Goal: Task Accomplishment & Management: Manage account settings

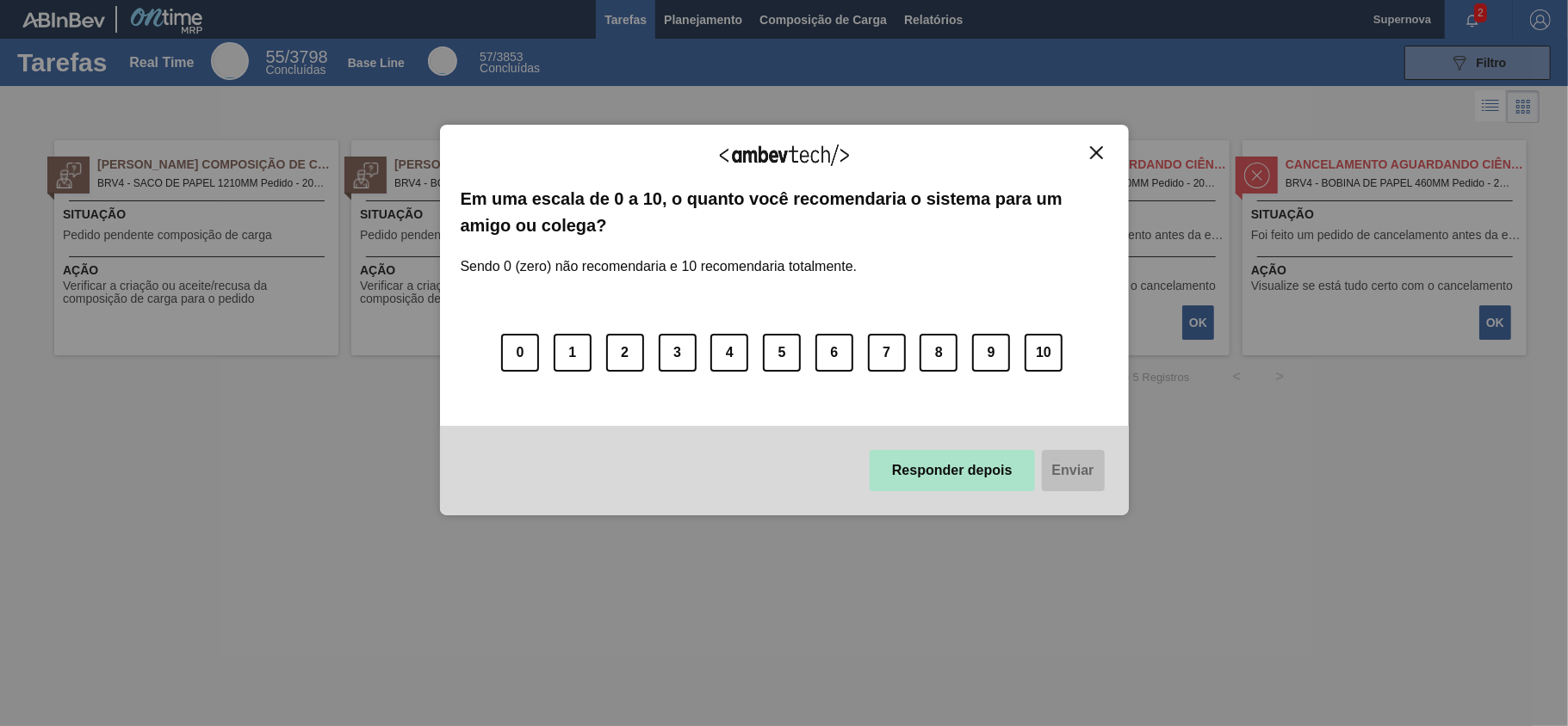
click at [968, 472] on button "Responder depois" at bounding box center [952, 471] width 165 height 42
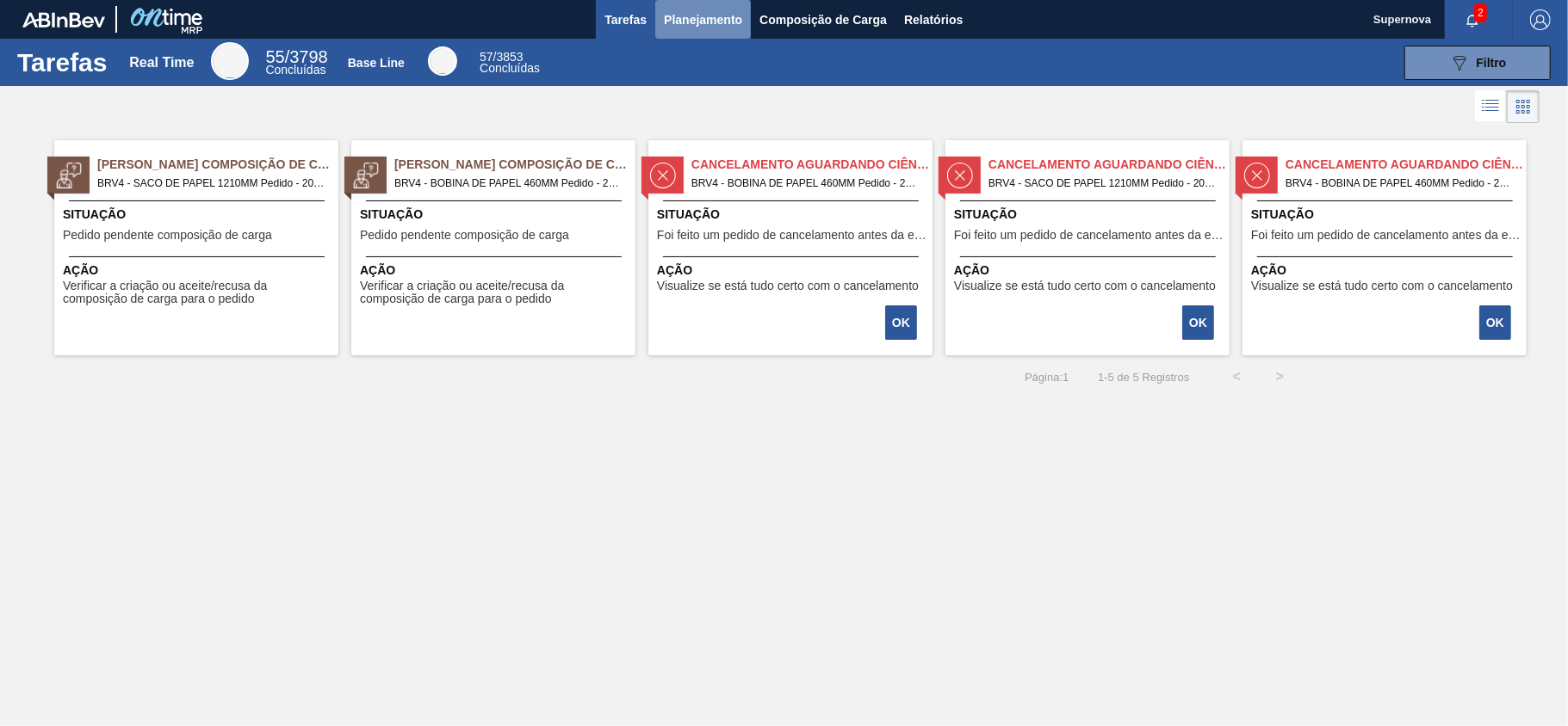
click at [728, 19] on span "Planejamento" at bounding box center [703, 19] width 79 height 21
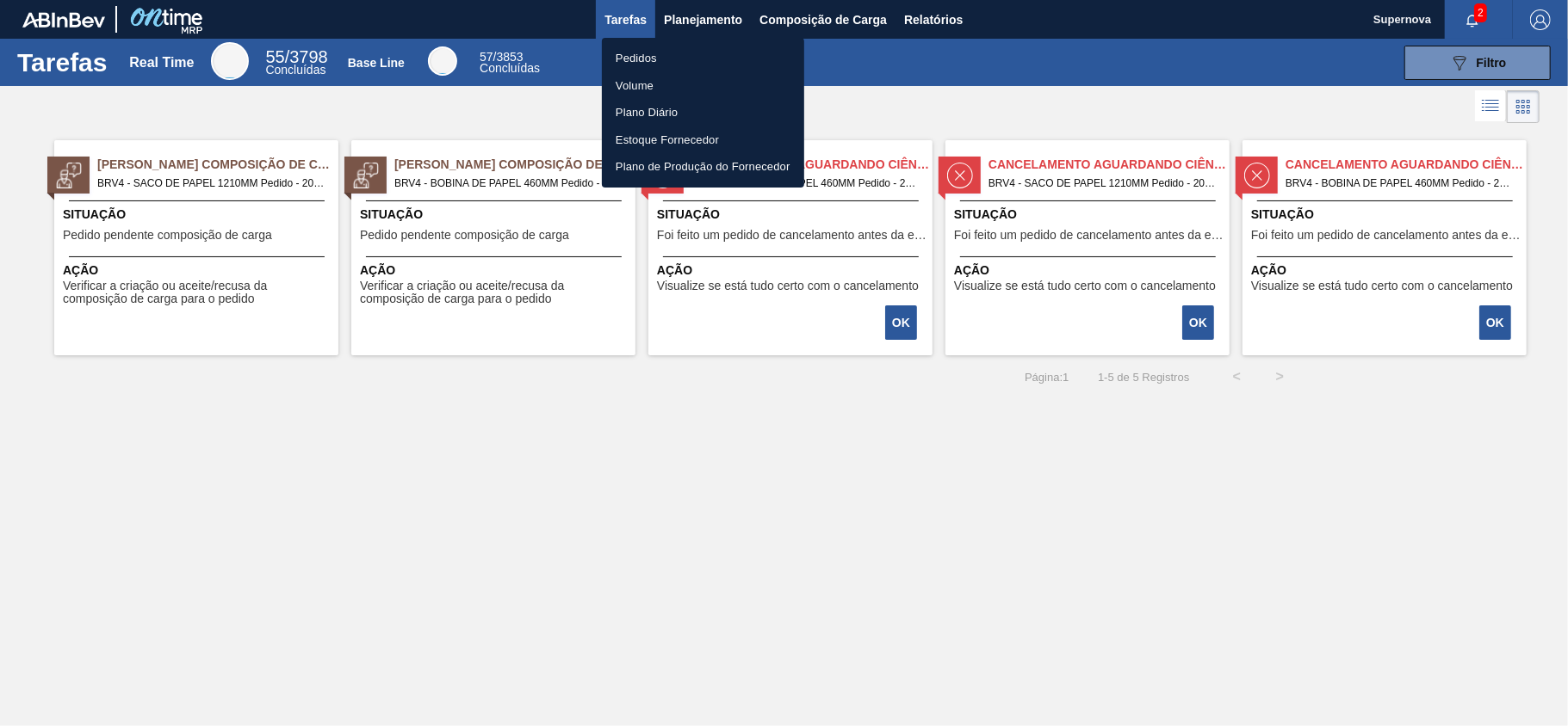
click at [642, 53] on li "Pedidos" at bounding box center [703, 59] width 203 height 27
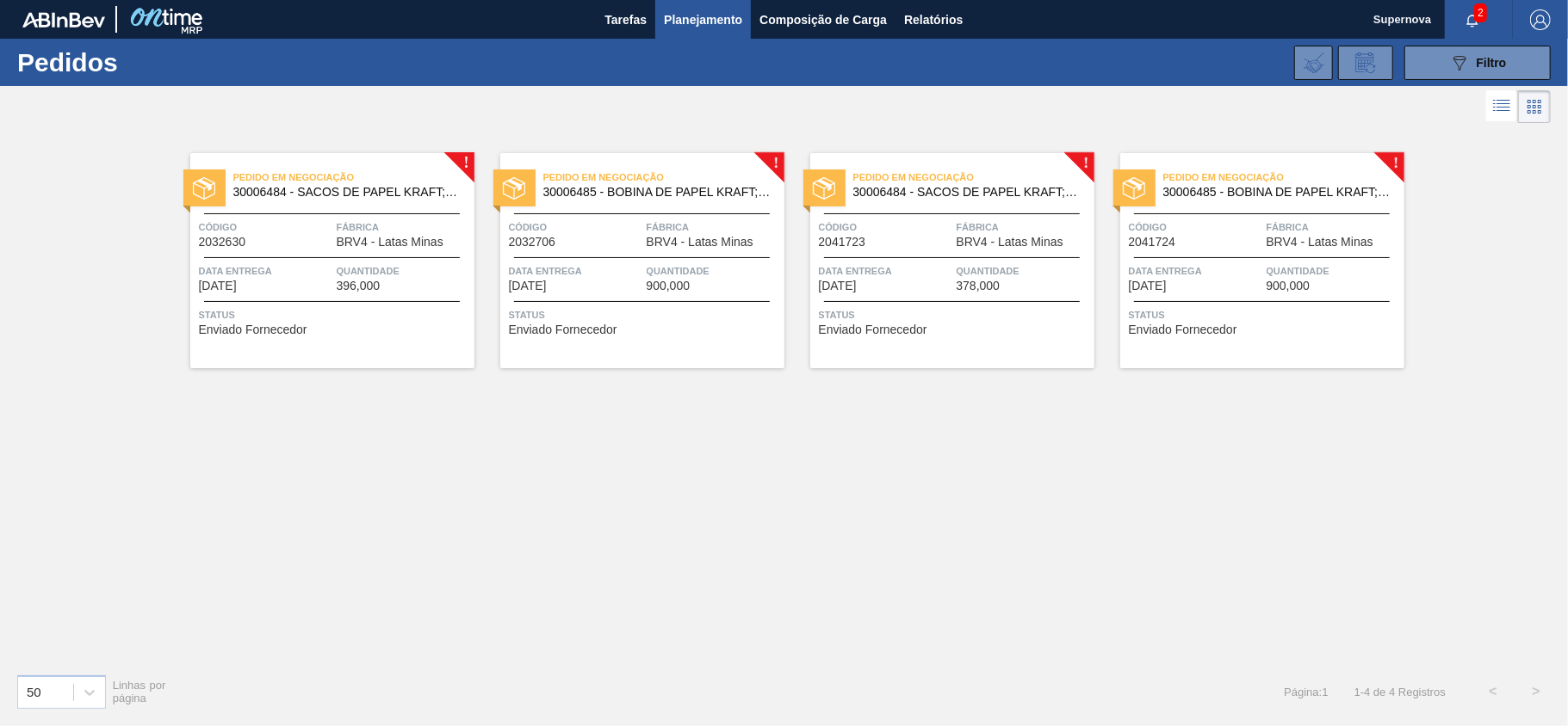
click at [858, 476] on div "! Pedido em Negociação 30006484 - SACOS DE PAPEL KRAFT;TAMPA ALUMINIO Código 20…" at bounding box center [784, 393] width 1568 height 533
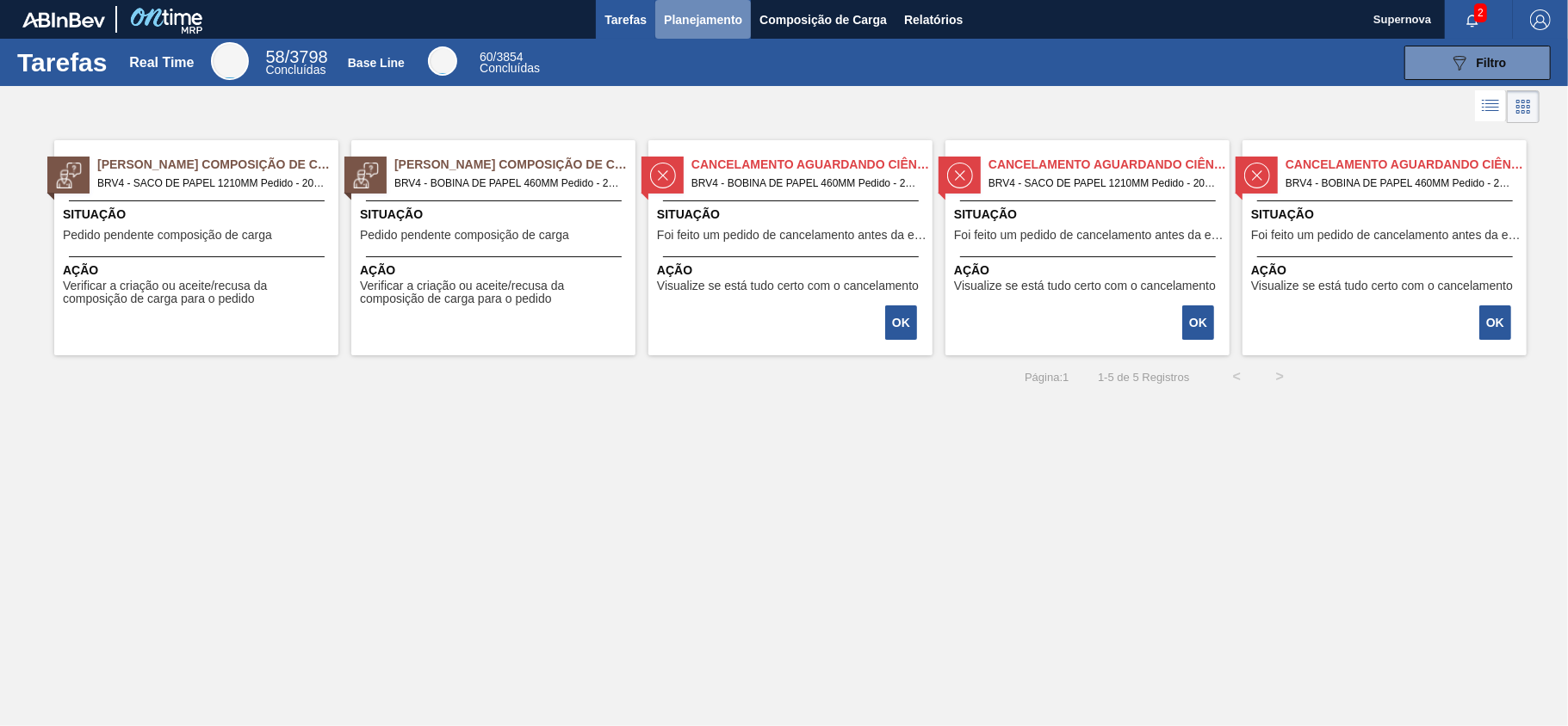
click at [710, 22] on span "Planejamento" at bounding box center [703, 19] width 79 height 21
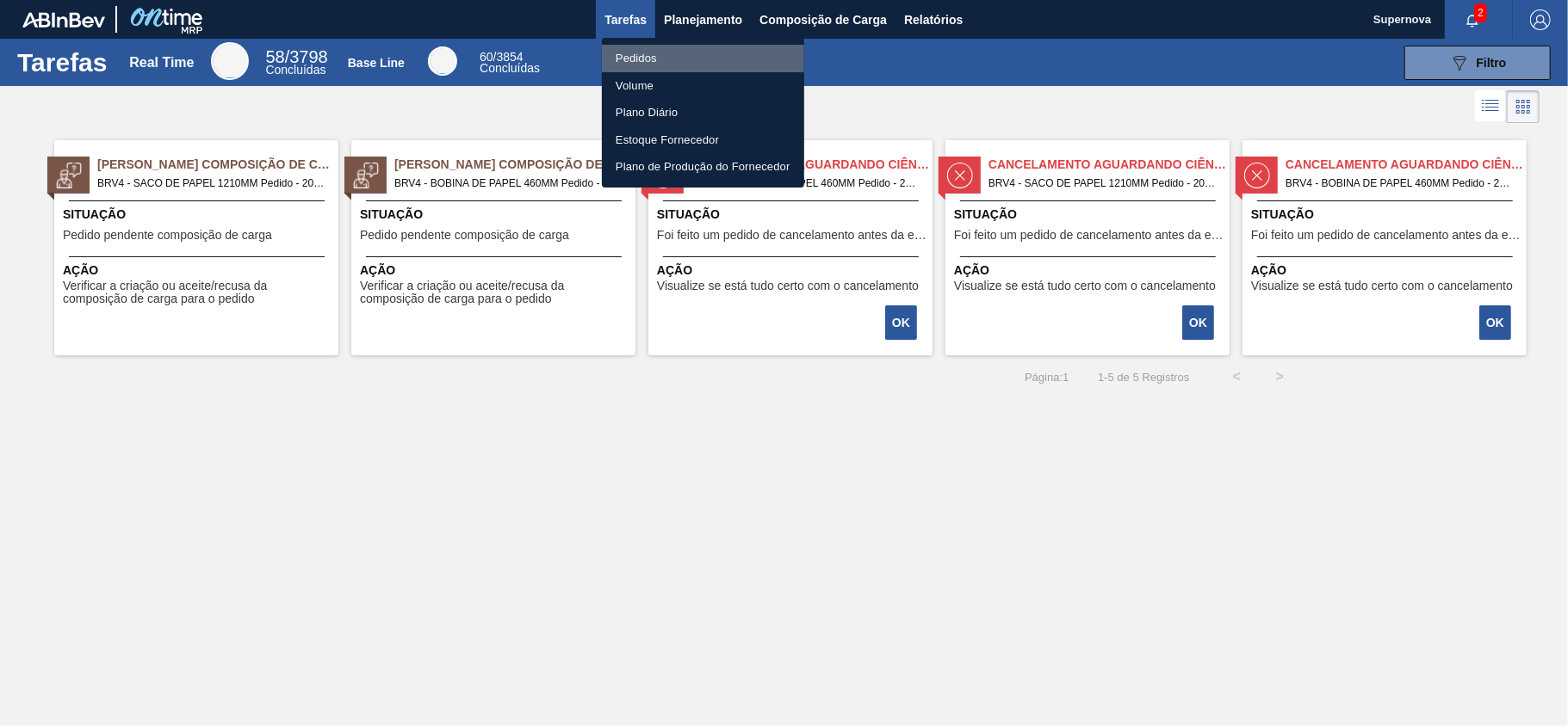
click at [641, 52] on li "Pedidos" at bounding box center [703, 59] width 203 height 27
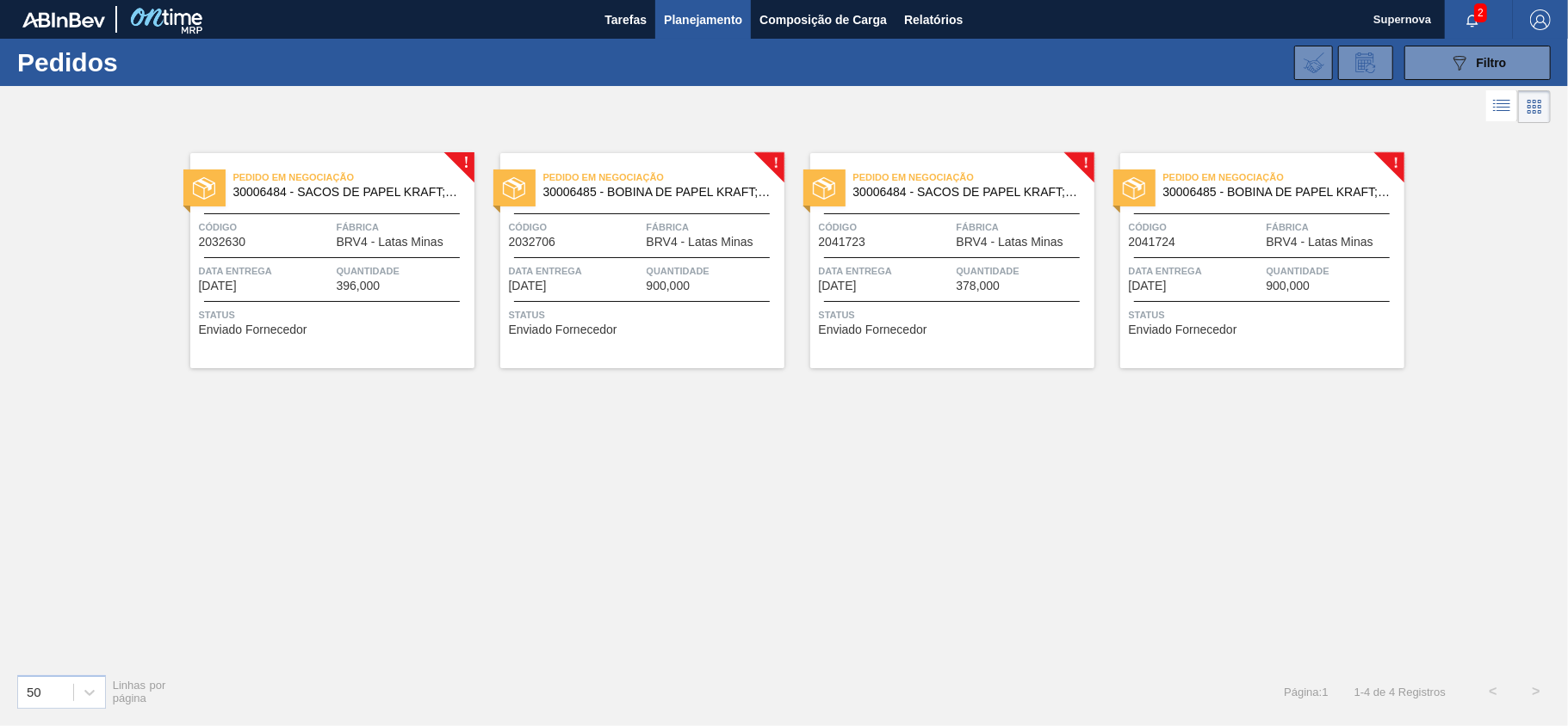
click at [377, 256] on div "Pedido em Negociação 30006484 - SACOS DE PAPEL KRAFT;TAMPA ALUMINIO Código 2032…" at bounding box center [332, 260] width 284 height 215
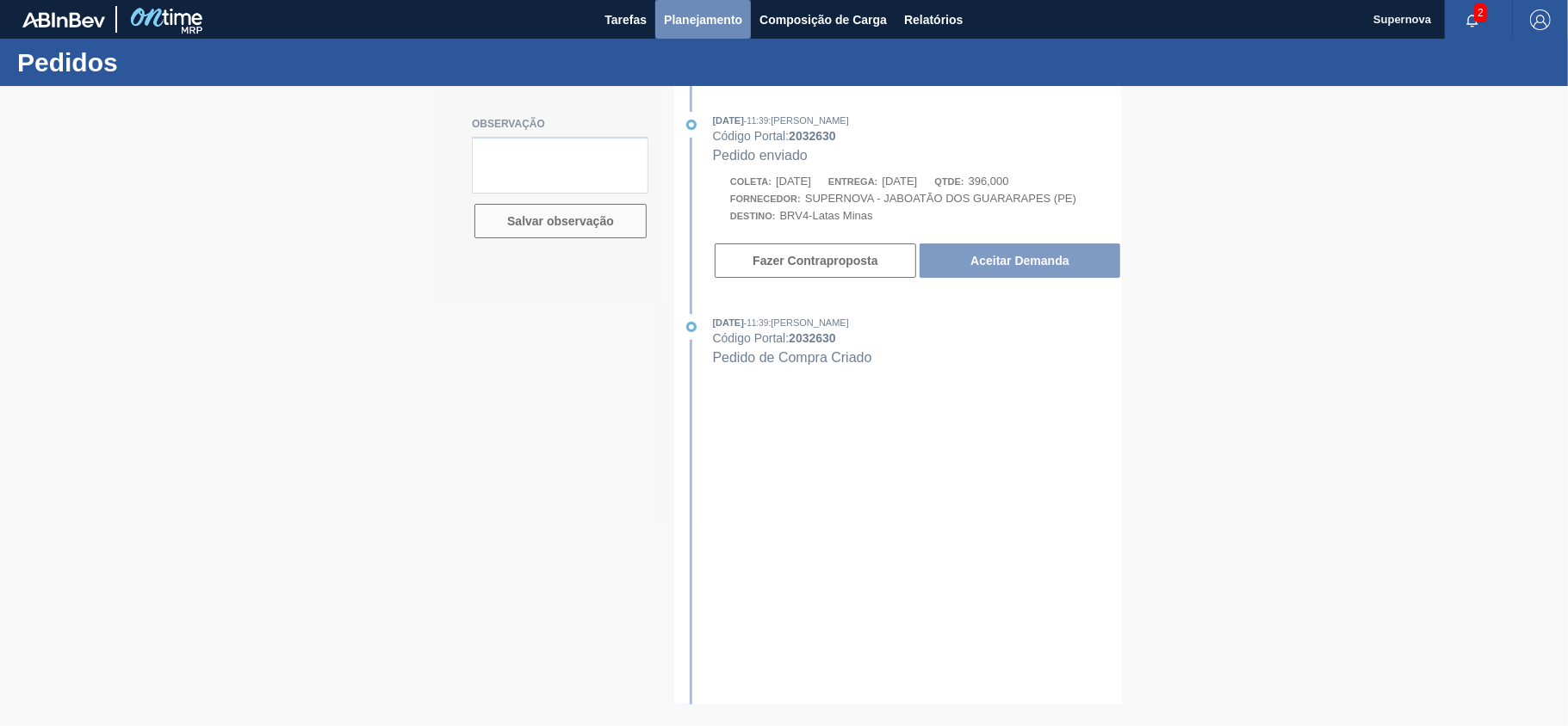
click at [727, 19] on span "Planejamento" at bounding box center [703, 19] width 79 height 21
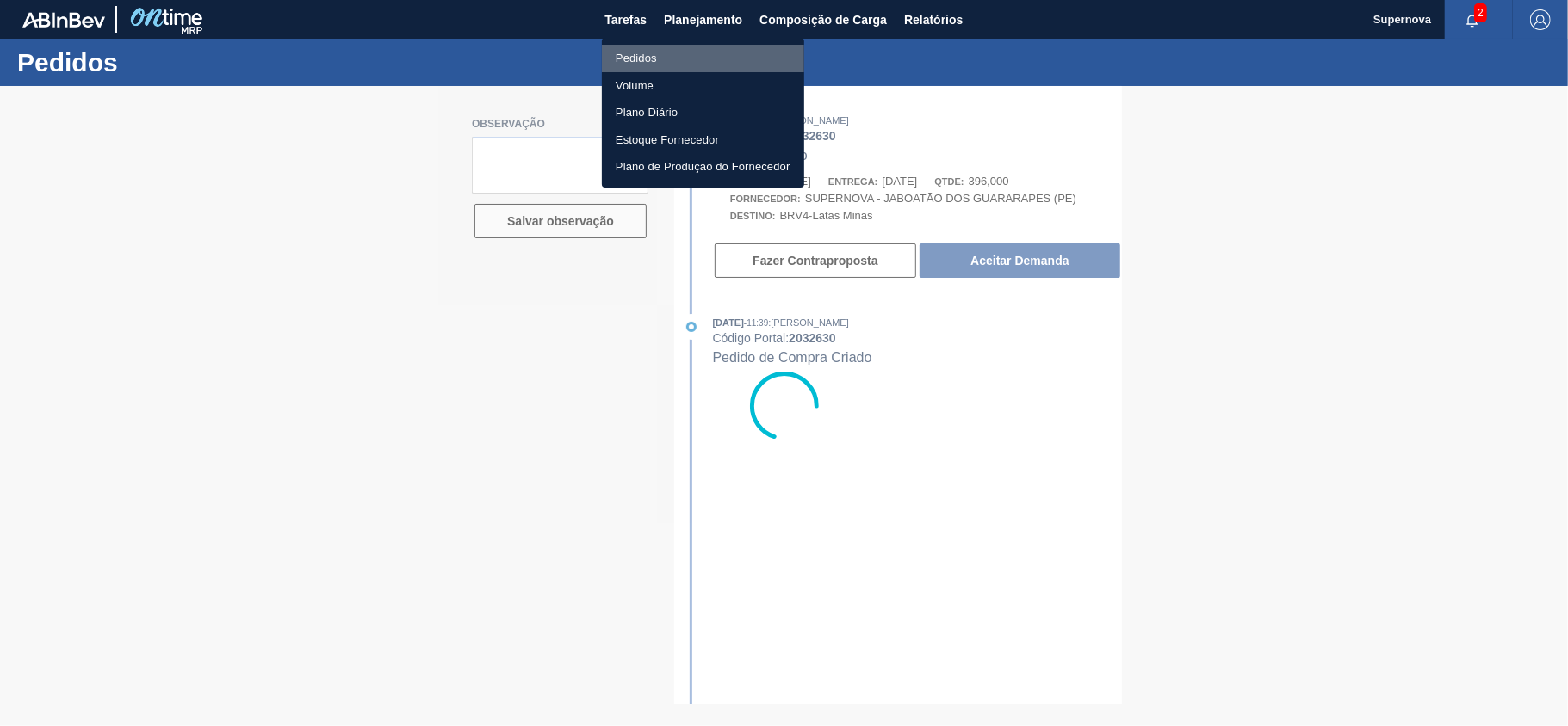
click at [648, 53] on li "Pedidos" at bounding box center [703, 59] width 203 height 27
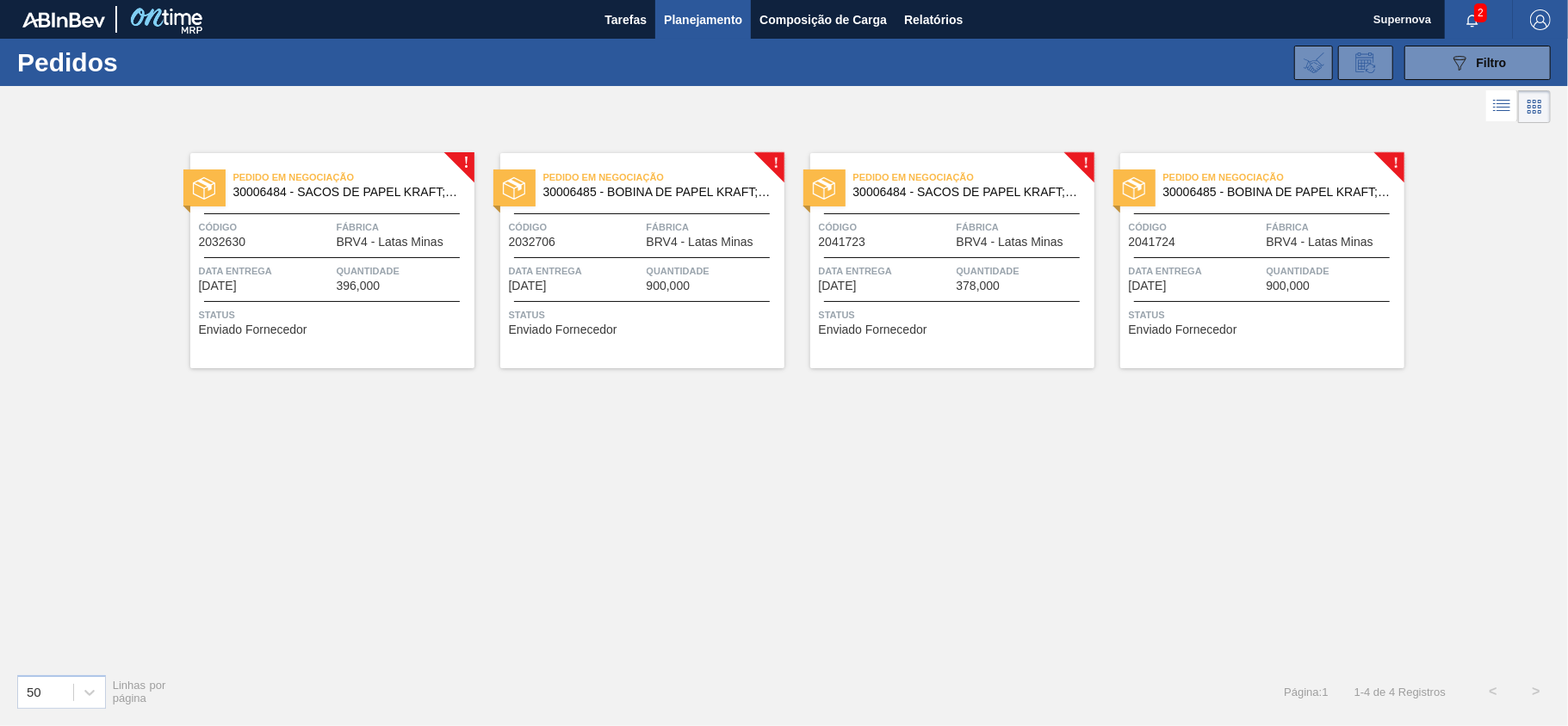
click at [958, 189] on span "30006484 - SACOS DE PAPEL KRAFT;TAMPA ALUMINIO" at bounding box center [966, 193] width 227 height 13
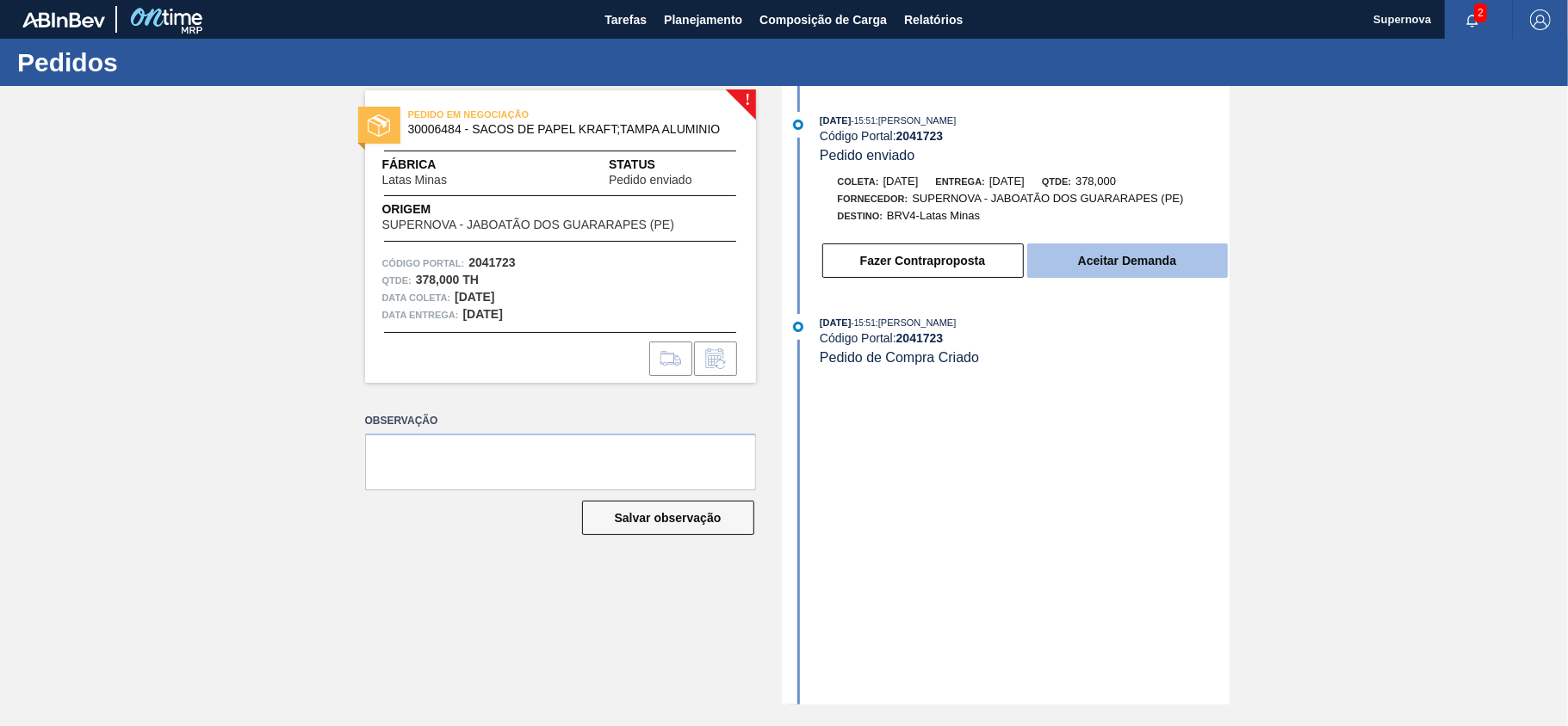
click at [1155, 257] on button "Aceitar Demanda" at bounding box center [1128, 260] width 201 height 34
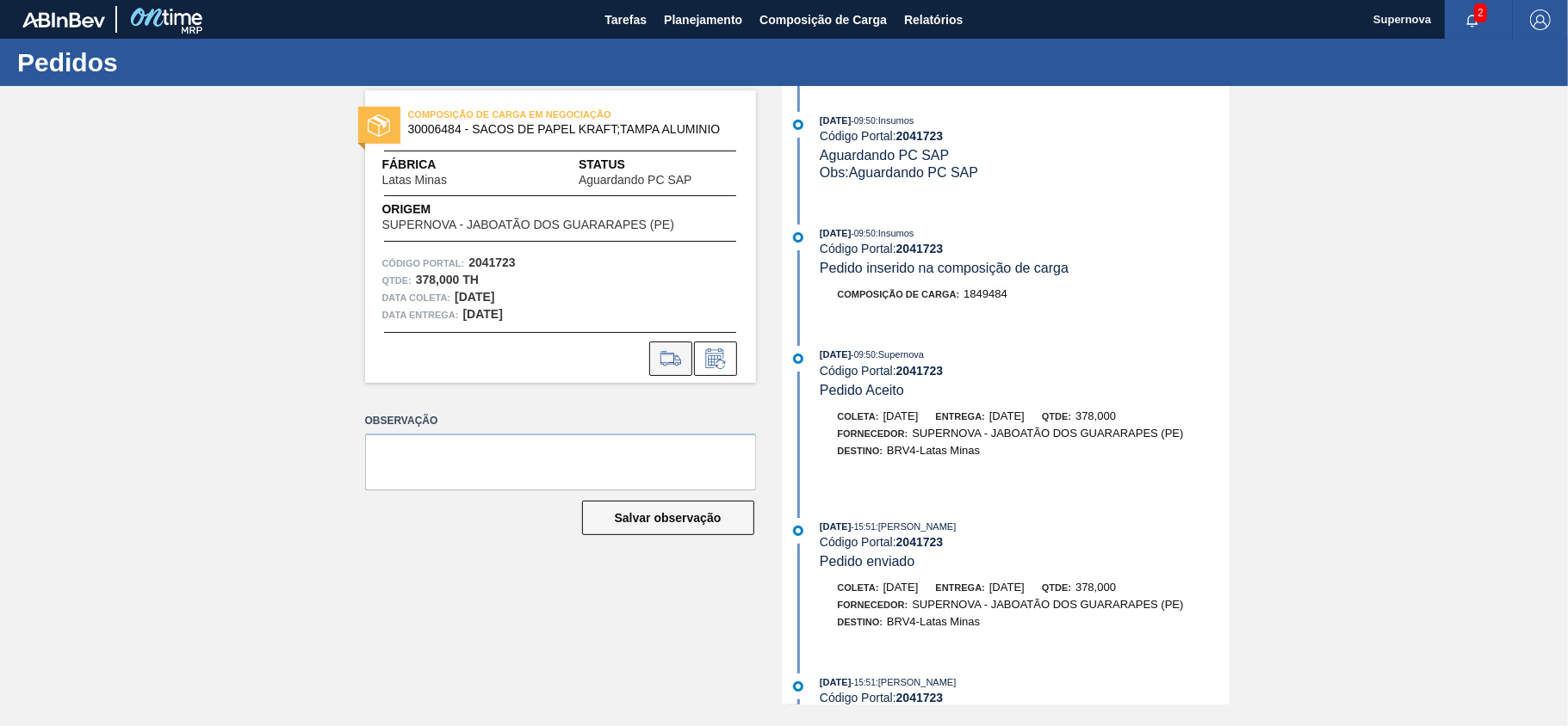
click at [675, 362] on icon at bounding box center [670, 359] width 27 height 21
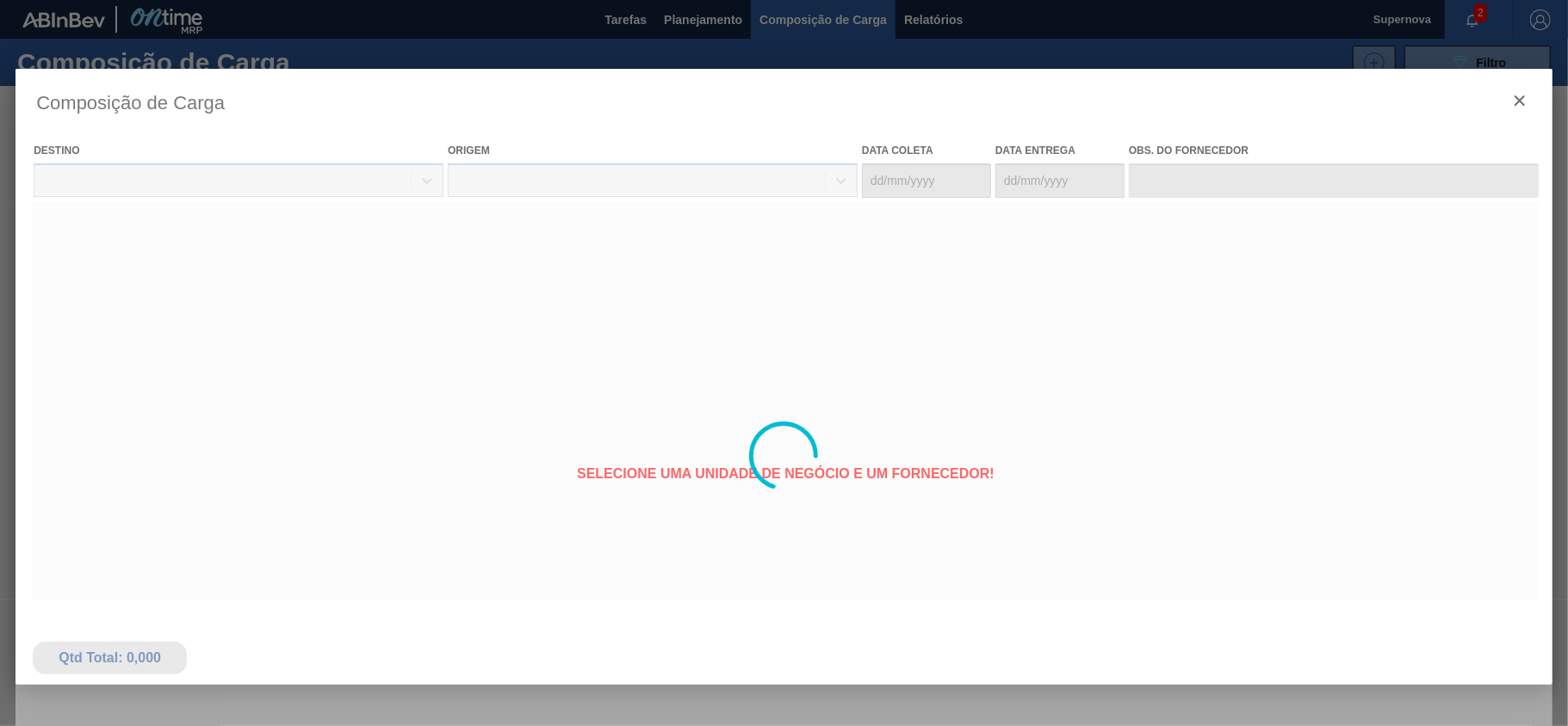
type coleta "30/10/2025"
type entrega "[DATE]"
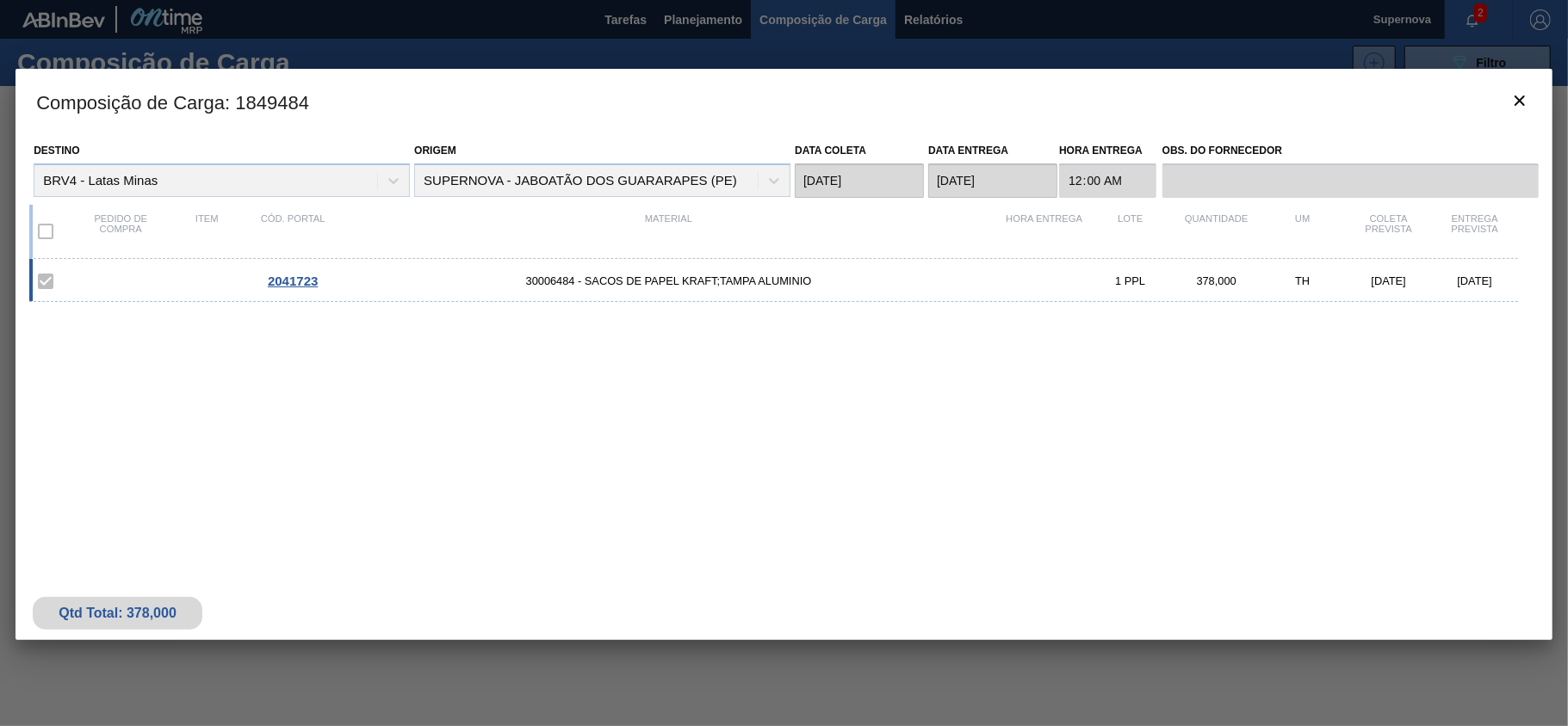
click at [50, 231] on label at bounding box center [45, 231] width 36 height 36
click at [42, 286] on label at bounding box center [45, 281] width 36 height 36
click at [48, 229] on label at bounding box center [45, 231] width 36 height 36
click at [40, 229] on label at bounding box center [45, 231] width 36 height 36
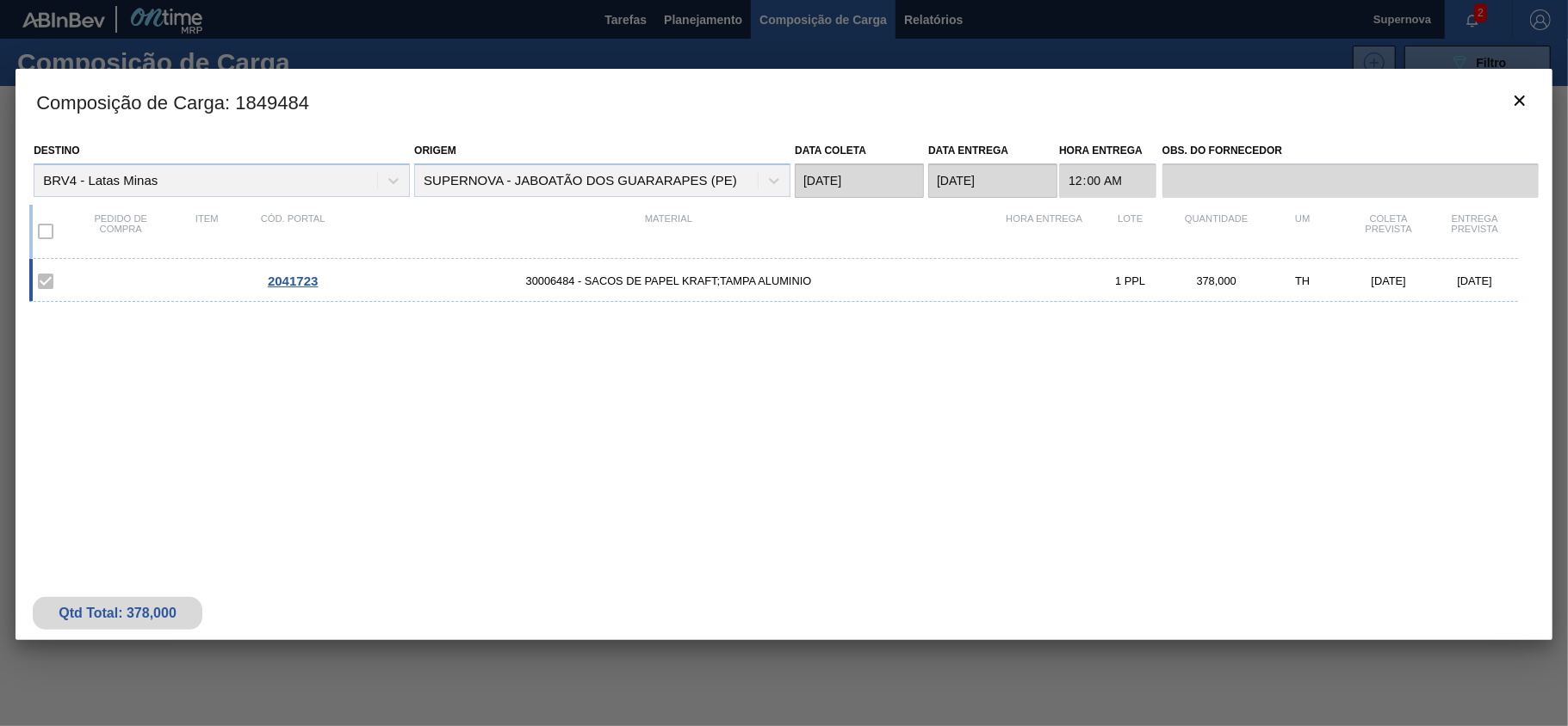
click at [38, 229] on label at bounding box center [45, 231] width 36 height 36
click at [290, 283] on span "2041723" at bounding box center [292, 281] width 50 height 14
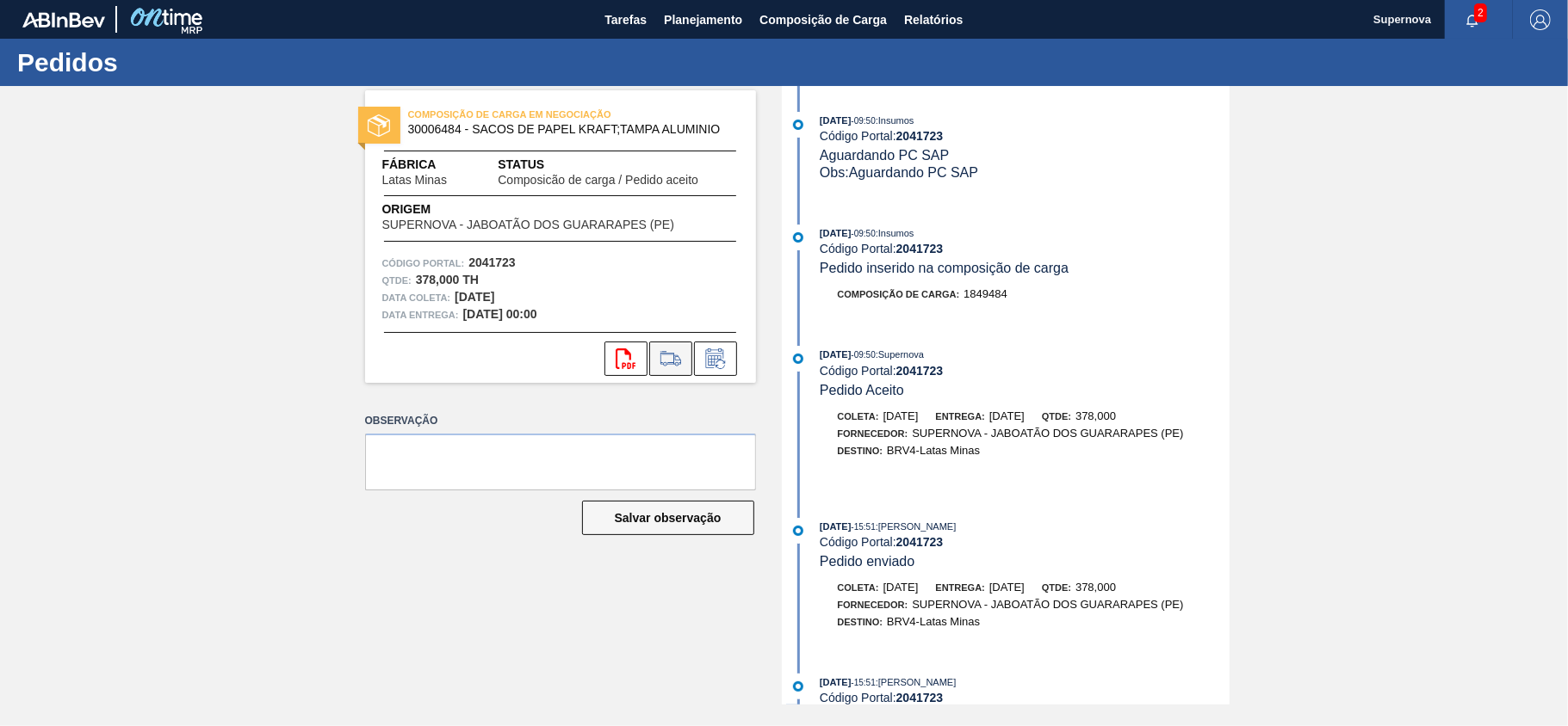
click at [673, 365] on icon at bounding box center [670, 359] width 27 height 21
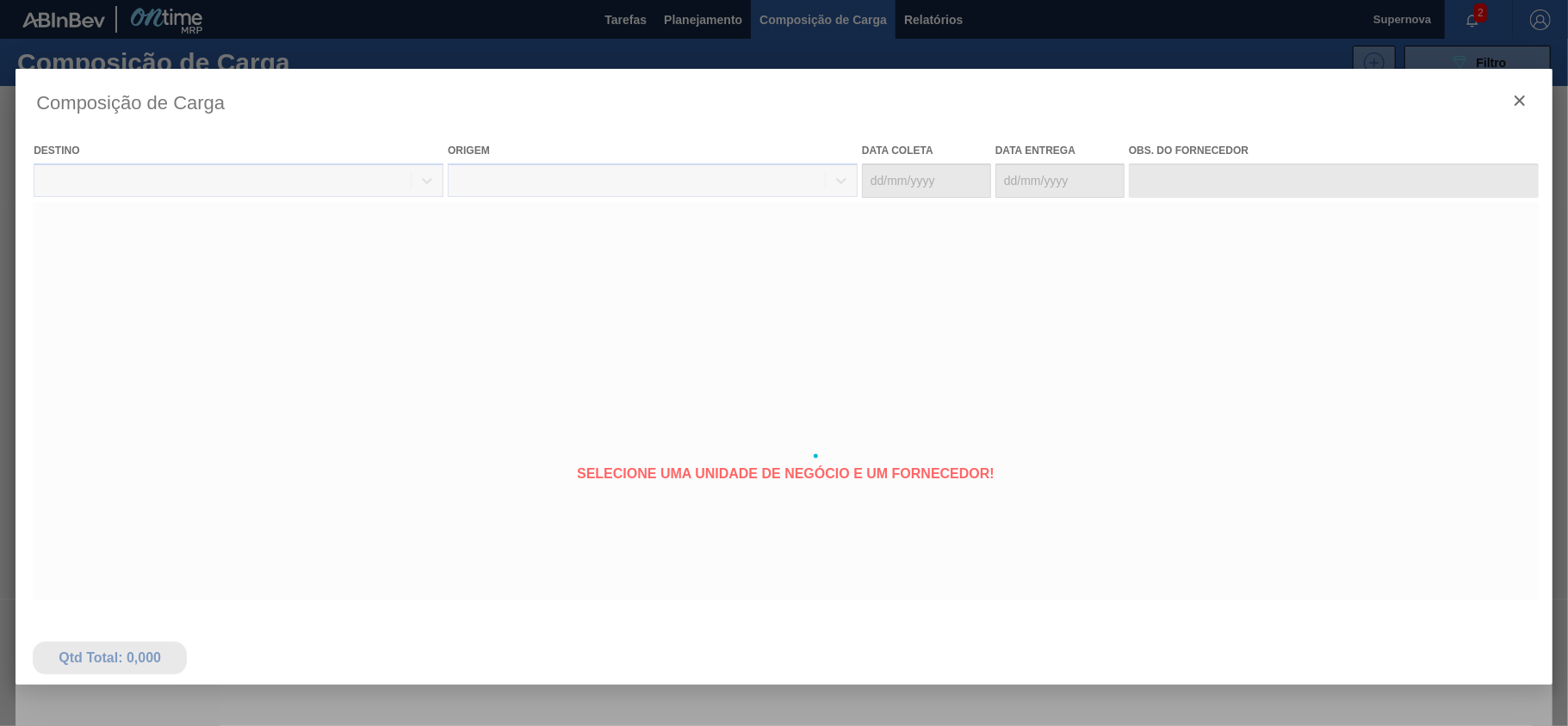
type coleta "30/10/2025"
type entrega "[DATE]"
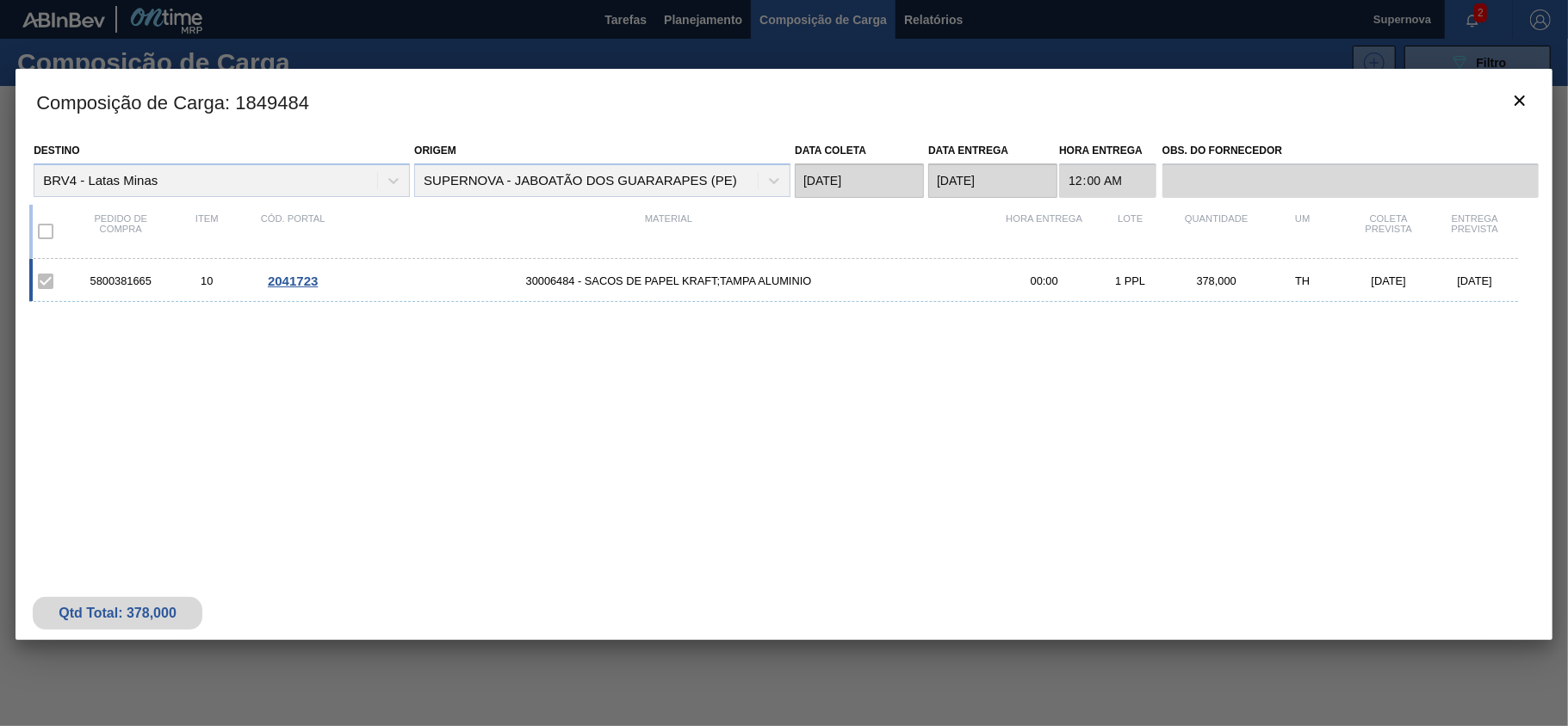
click at [87, 286] on div "5800381665" at bounding box center [120, 281] width 86 height 13
click at [1523, 93] on icon "botão de ícone" at bounding box center [1519, 100] width 21 height 21
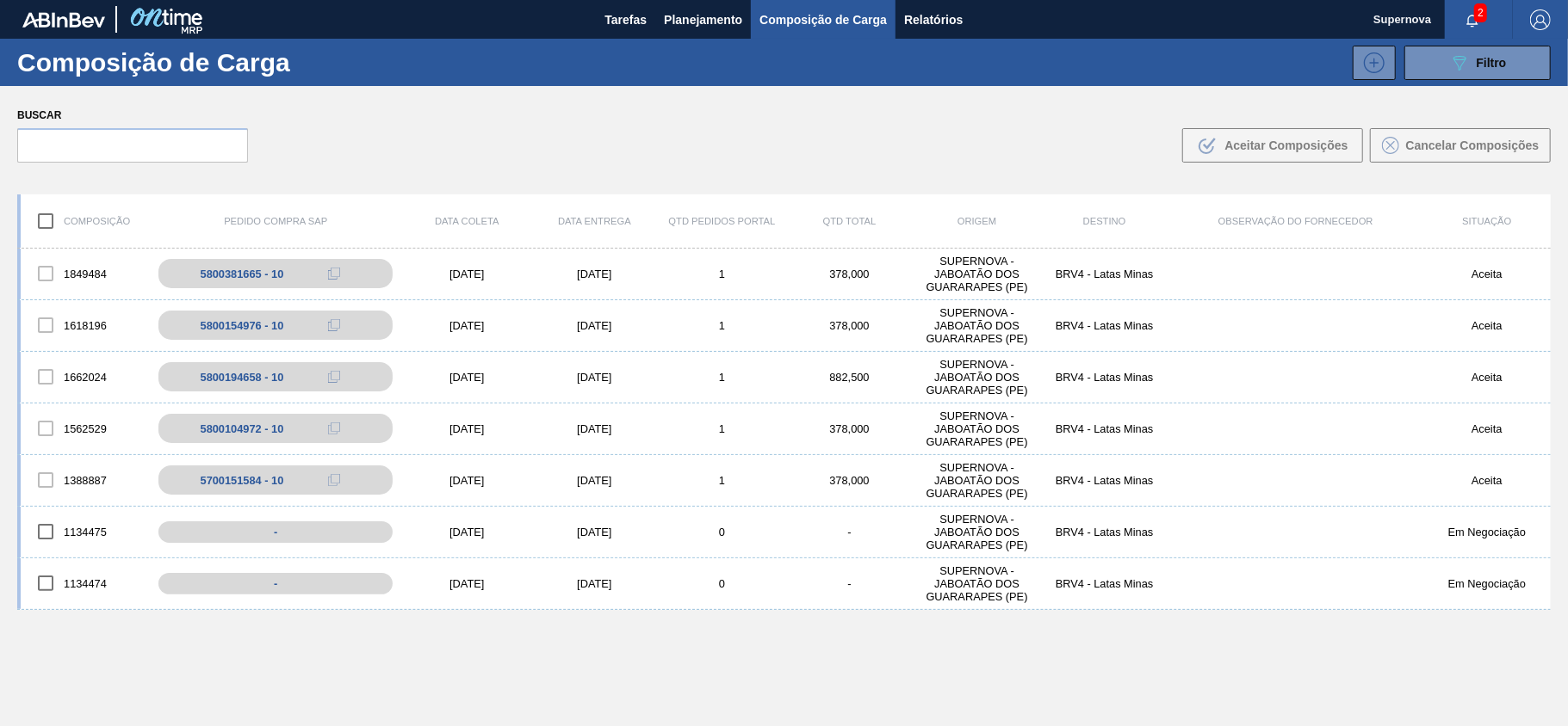
click at [792, 21] on span "Composição de Carga" at bounding box center [823, 19] width 128 height 21
click at [711, 28] on span "Planejamento" at bounding box center [703, 19] width 79 height 21
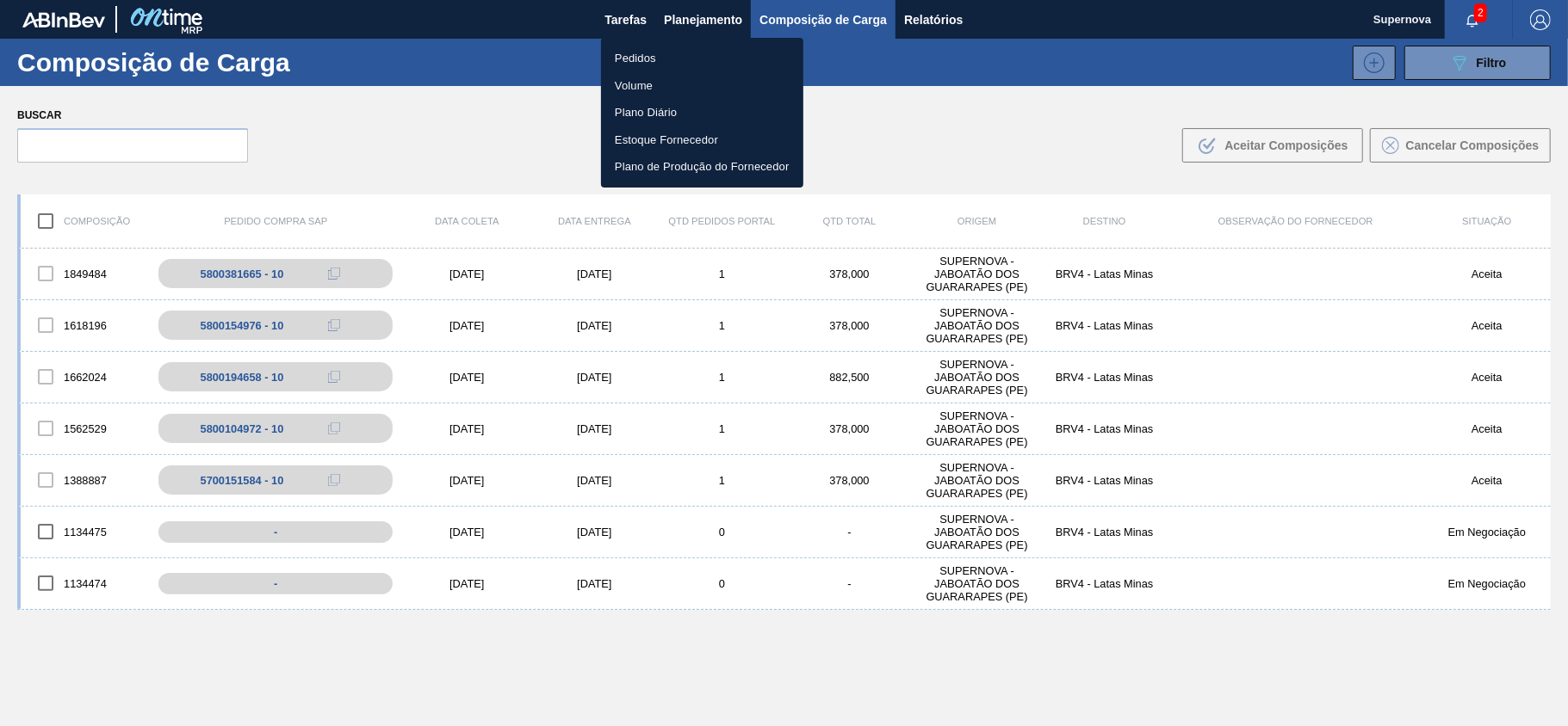
click at [648, 55] on li "Pedidos" at bounding box center [702, 59] width 203 height 27
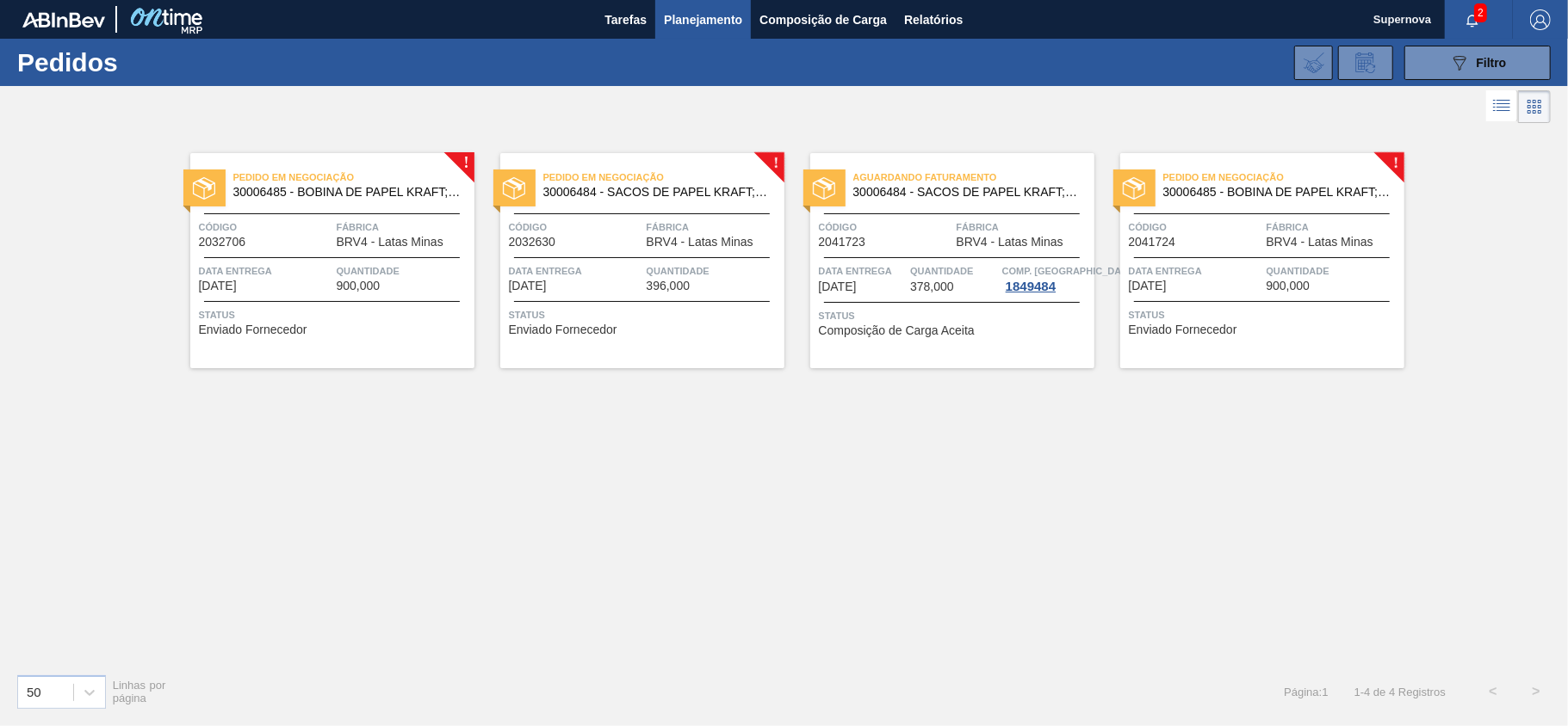
click at [1185, 259] on div at bounding box center [1261, 258] width 256 height 1
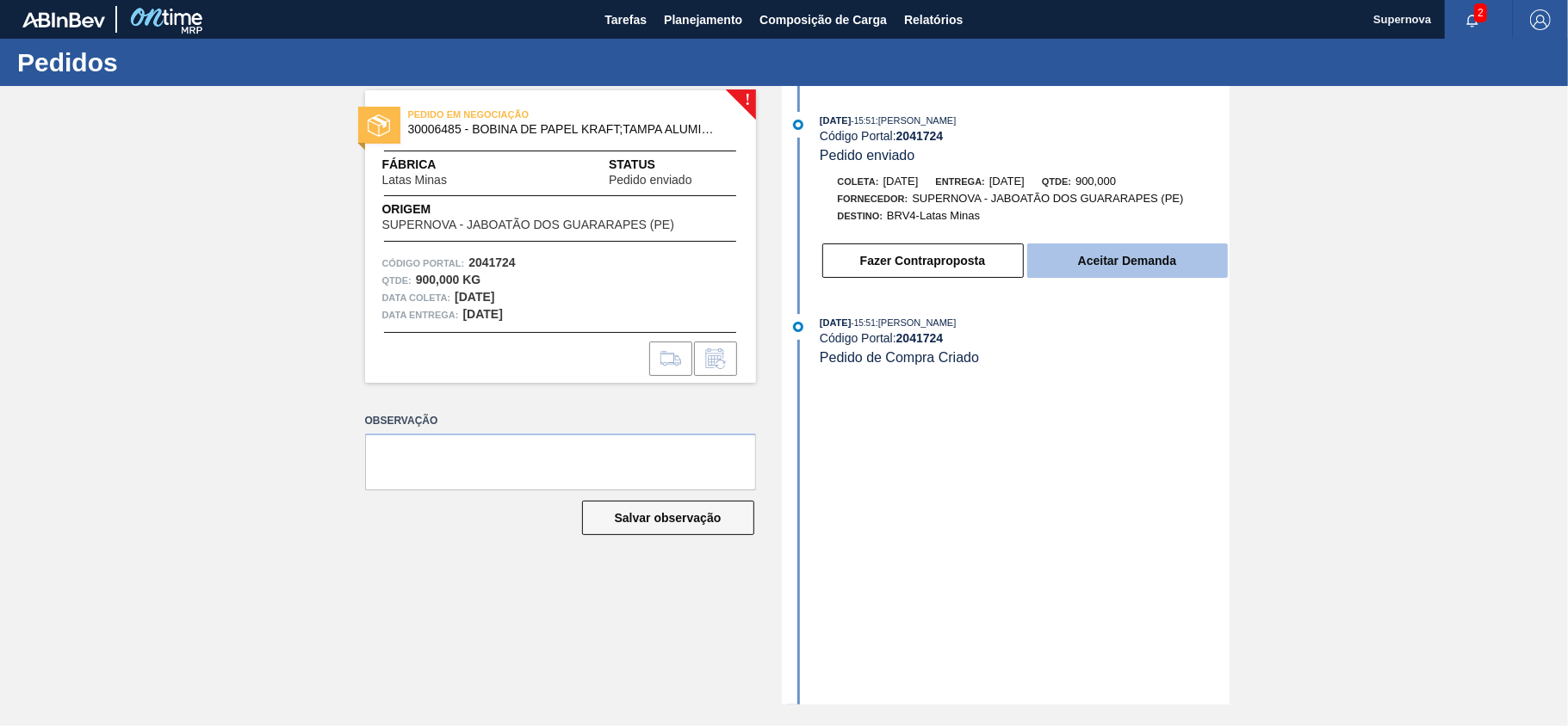
click at [1135, 269] on button "Aceitar Demanda" at bounding box center [1128, 260] width 201 height 34
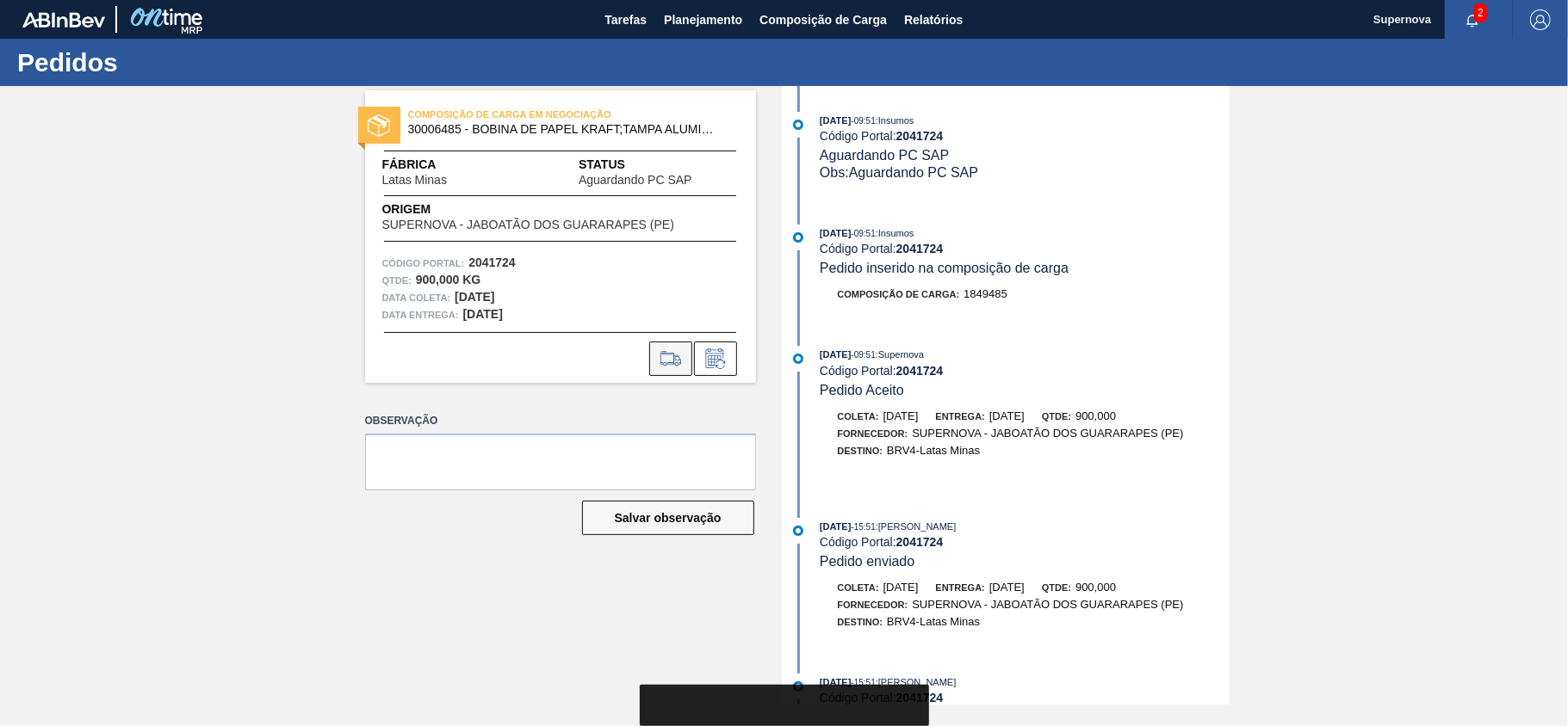
click at [675, 354] on icon at bounding box center [670, 359] width 27 height 21
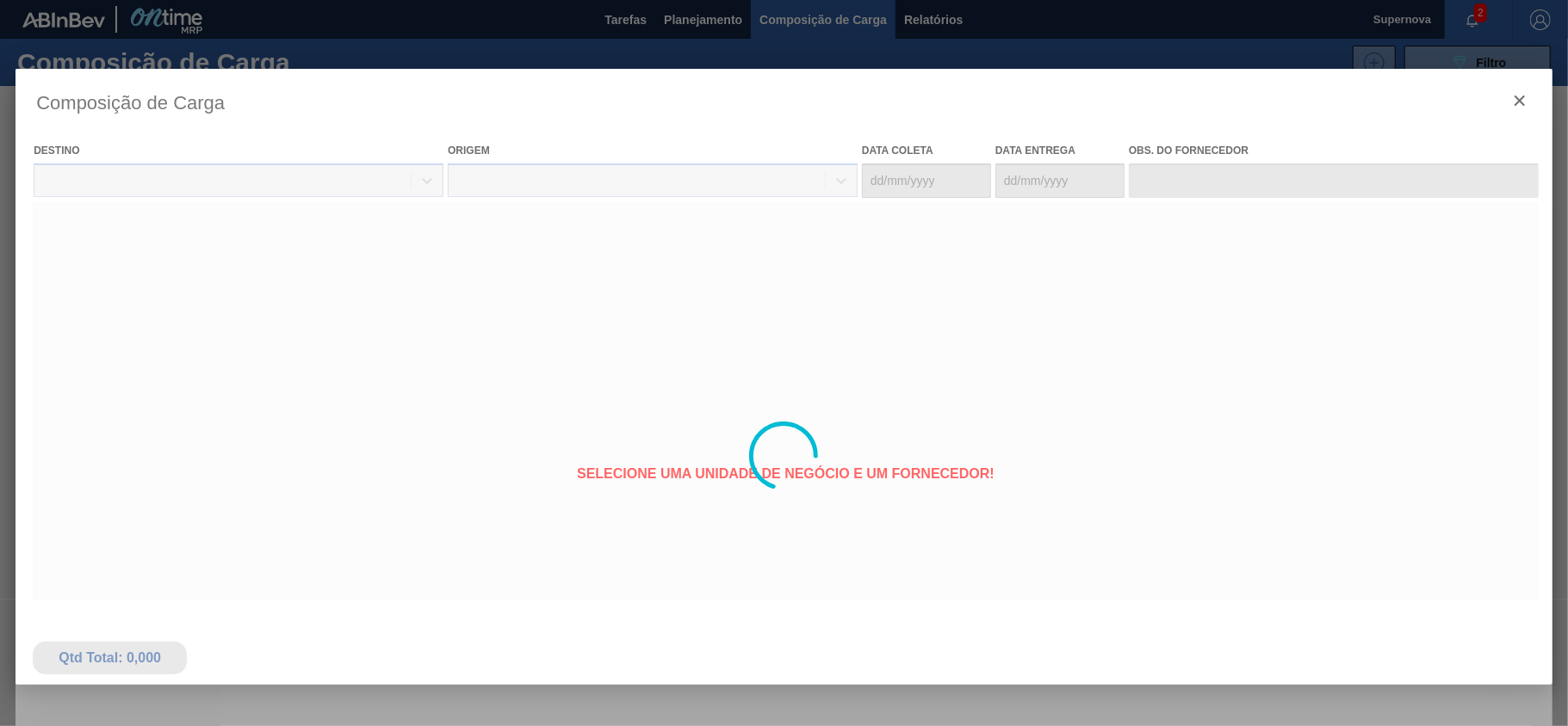
type coleta "30/10/2025"
type entrega "[DATE]"
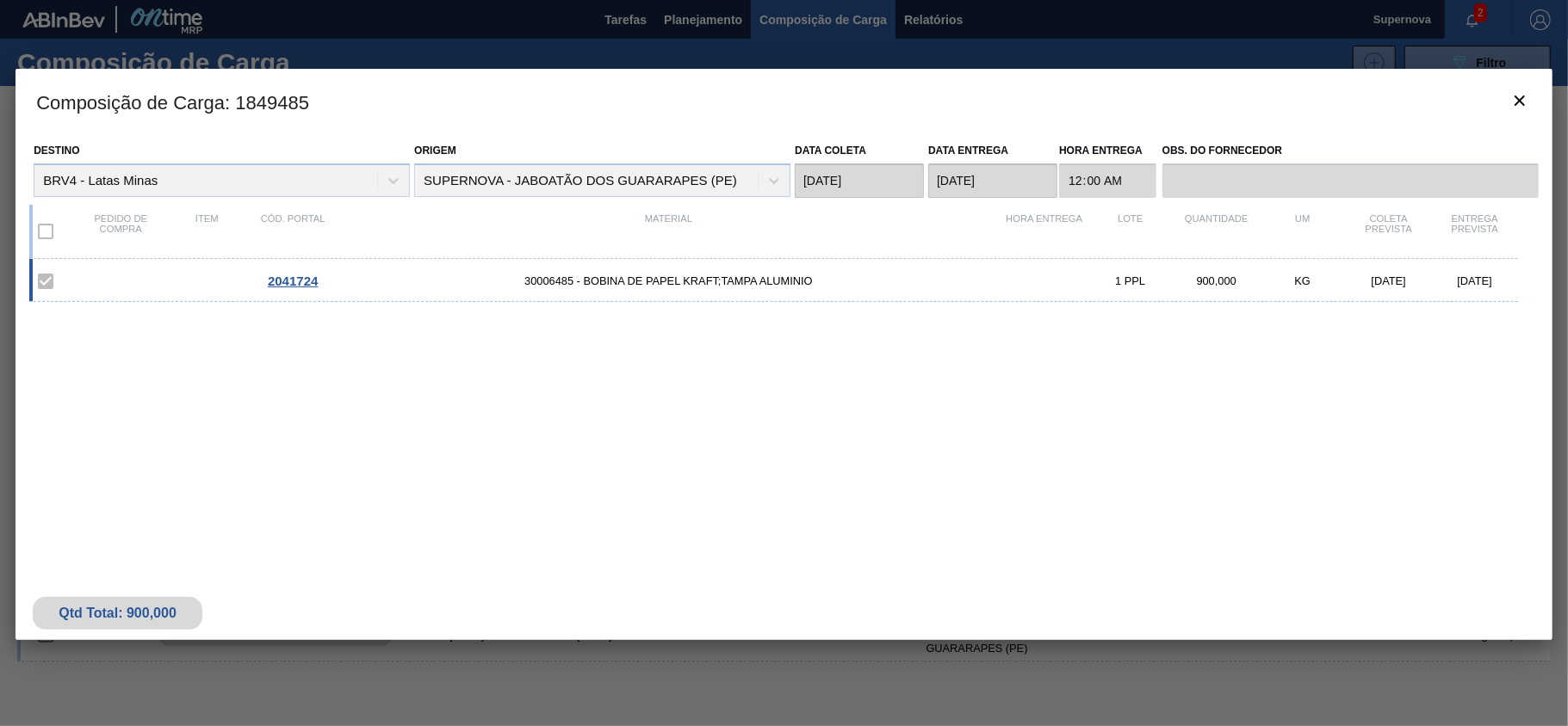
click at [45, 231] on label at bounding box center [45, 231] width 36 height 36
click at [43, 278] on label at bounding box center [45, 281] width 36 height 36
click at [291, 283] on span "2041724" at bounding box center [292, 281] width 50 height 14
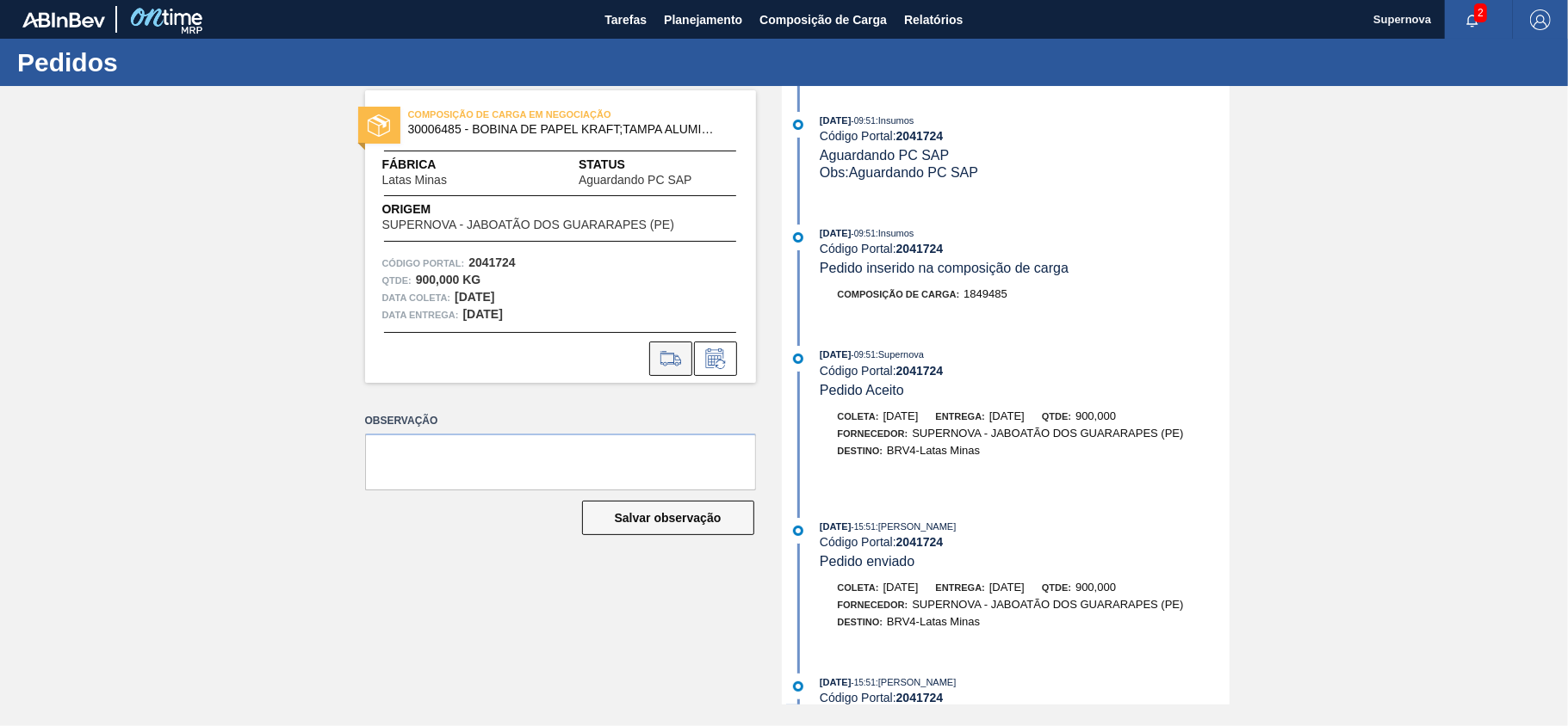
click at [673, 363] on icon at bounding box center [670, 358] width 20 height 12
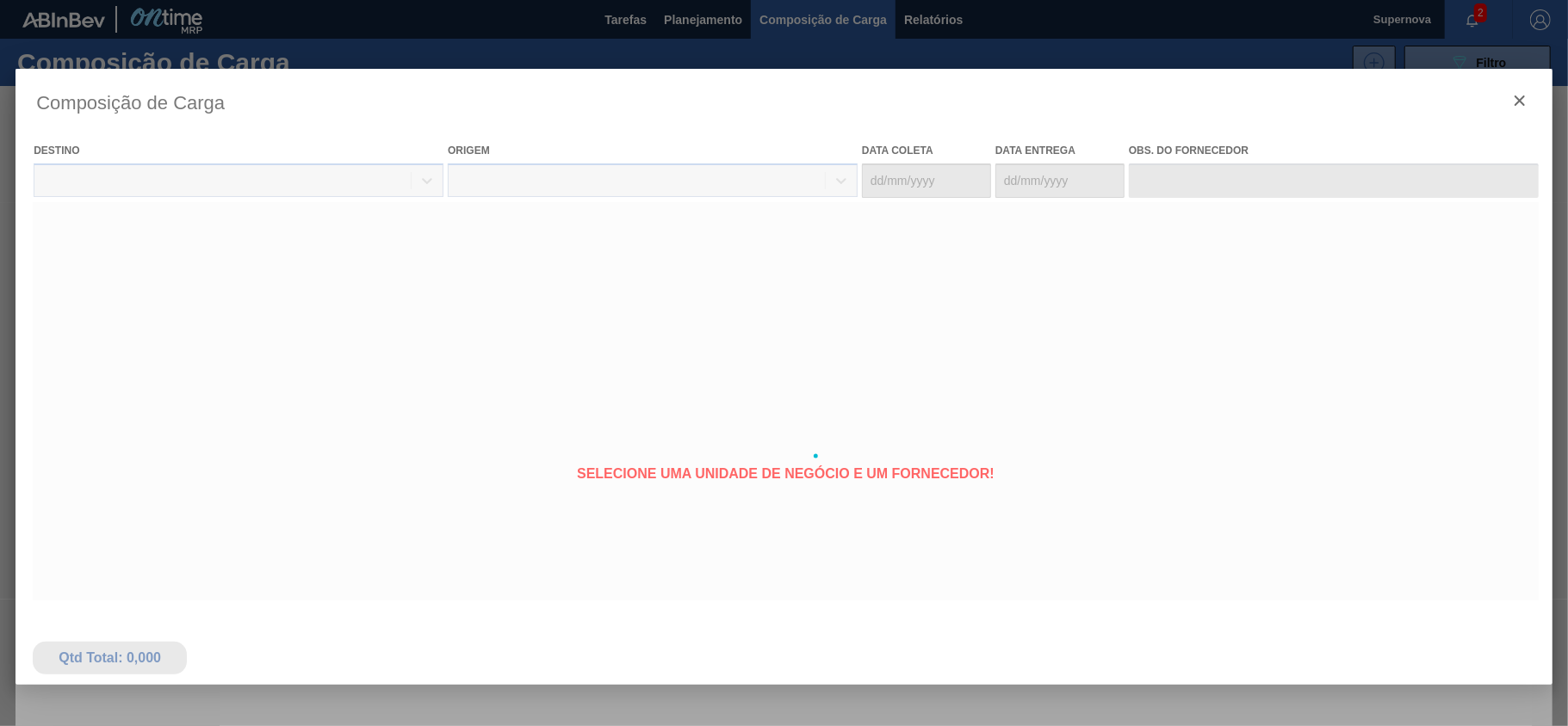
type coleta "30/10/2025"
type entrega "[DATE]"
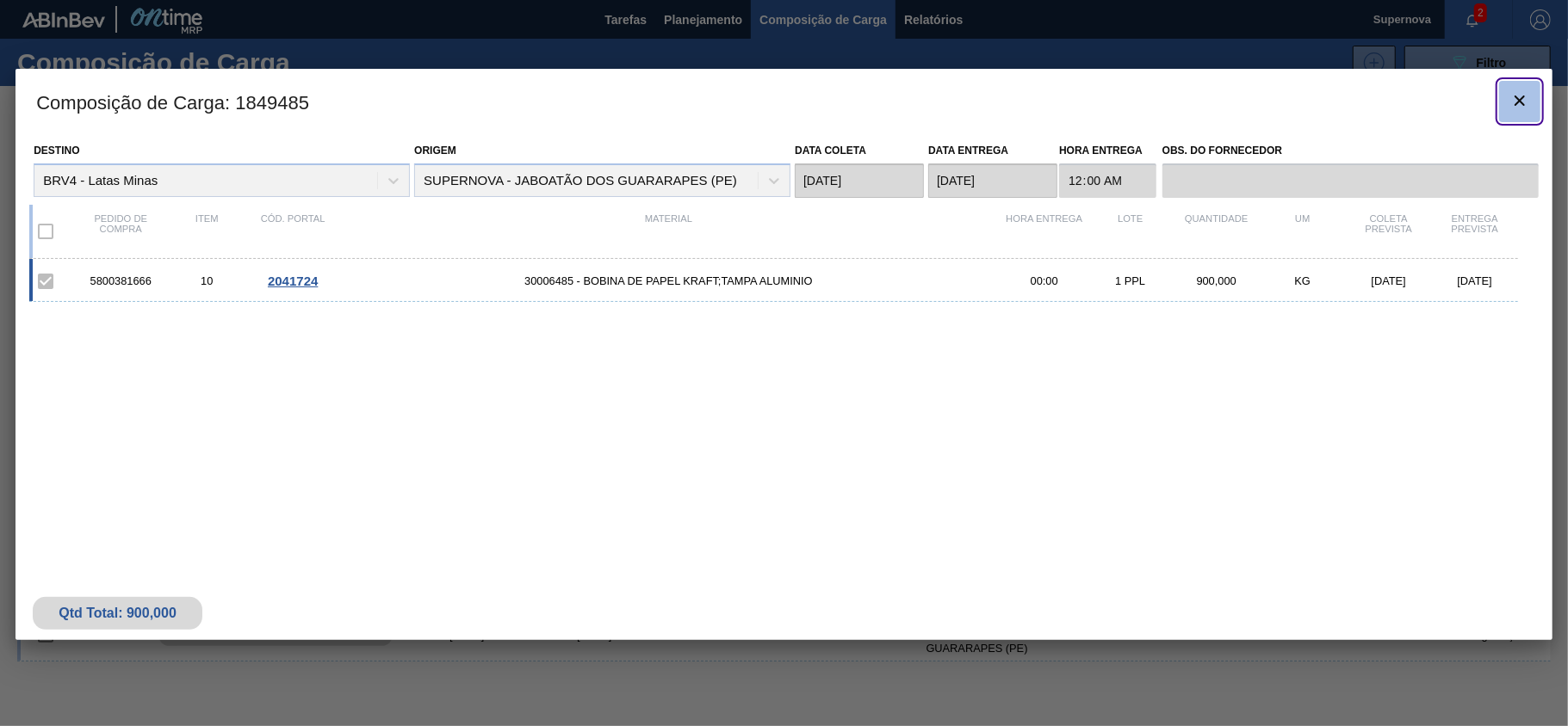
click at [1519, 101] on icon "botão de ícone" at bounding box center [1519, 100] width 21 height 21
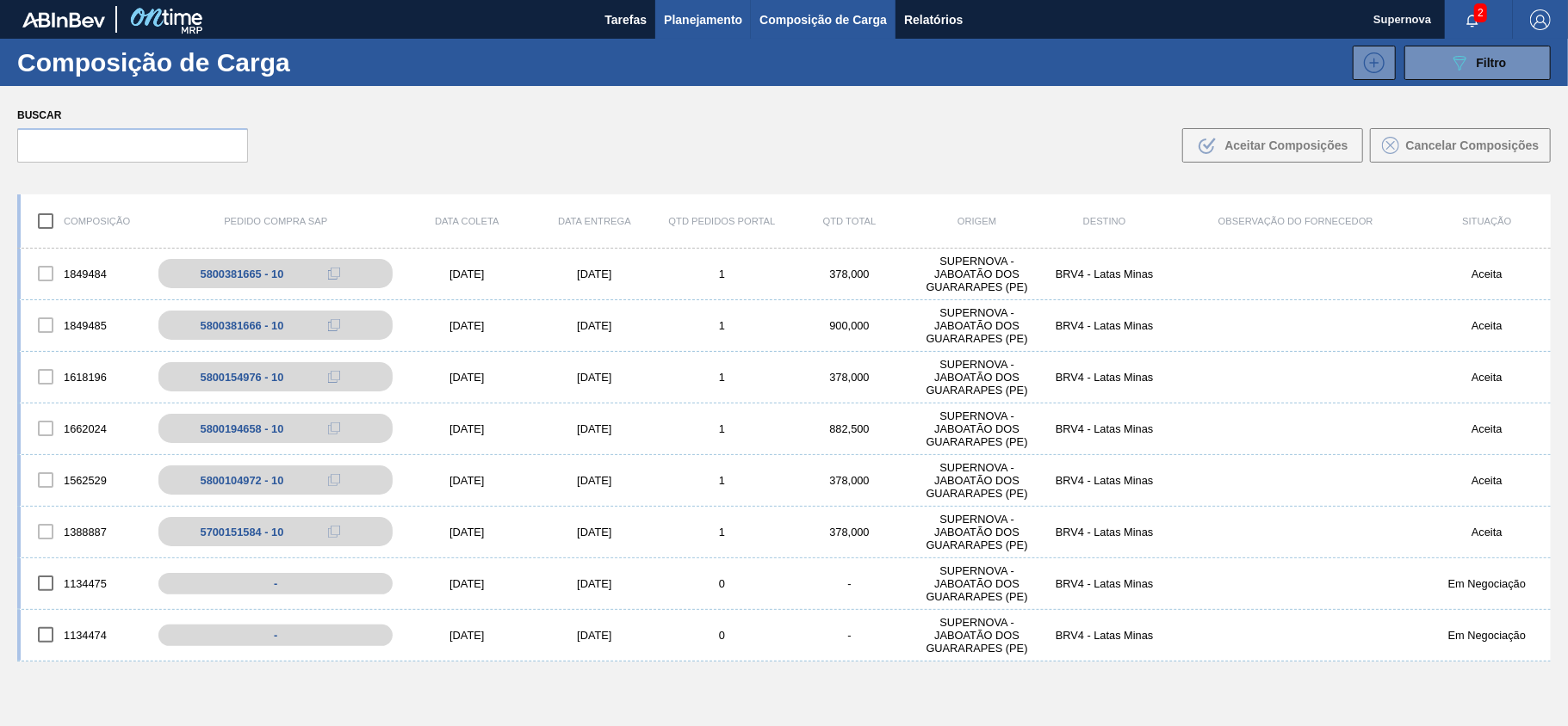
click at [704, 17] on span "Planejamento" at bounding box center [703, 19] width 79 height 21
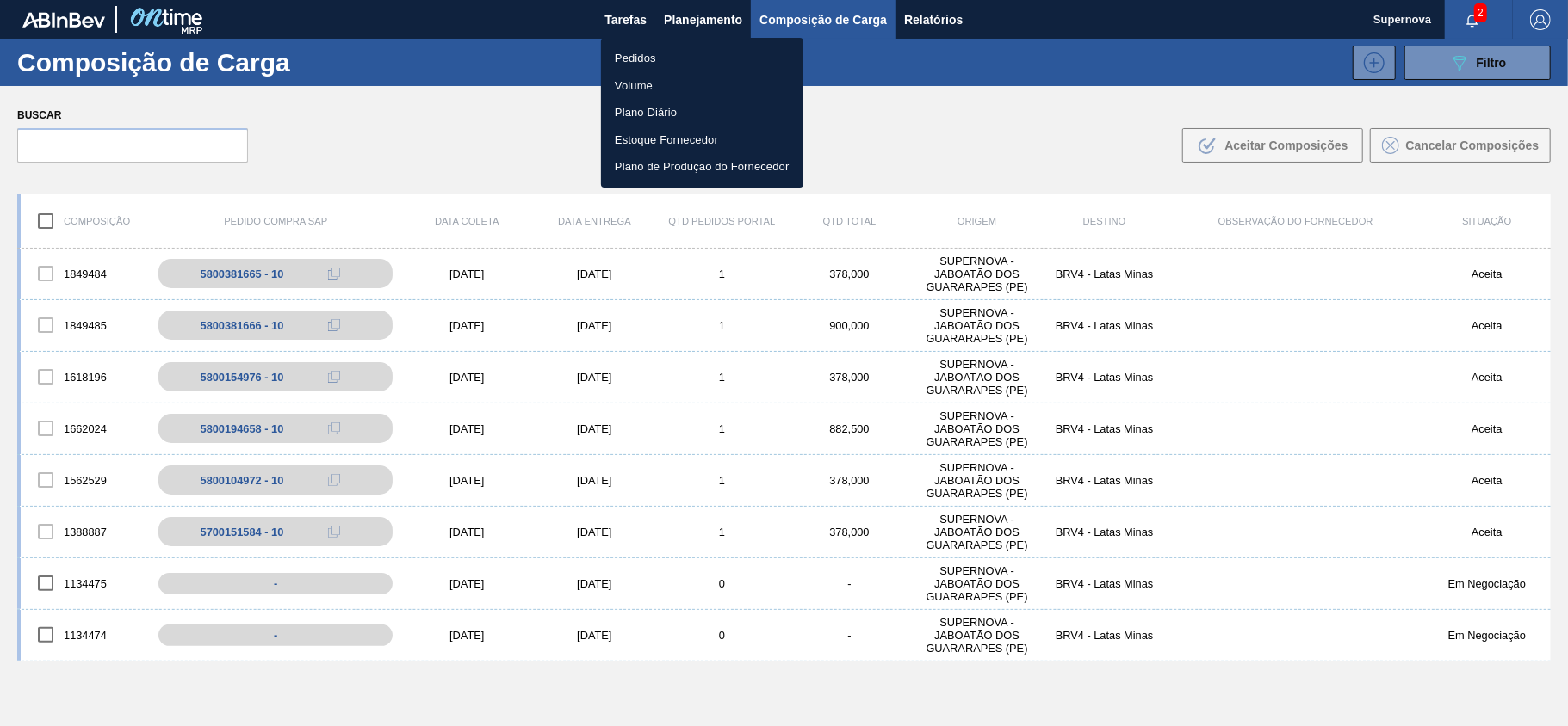
click at [647, 55] on li "Pedidos" at bounding box center [702, 59] width 203 height 27
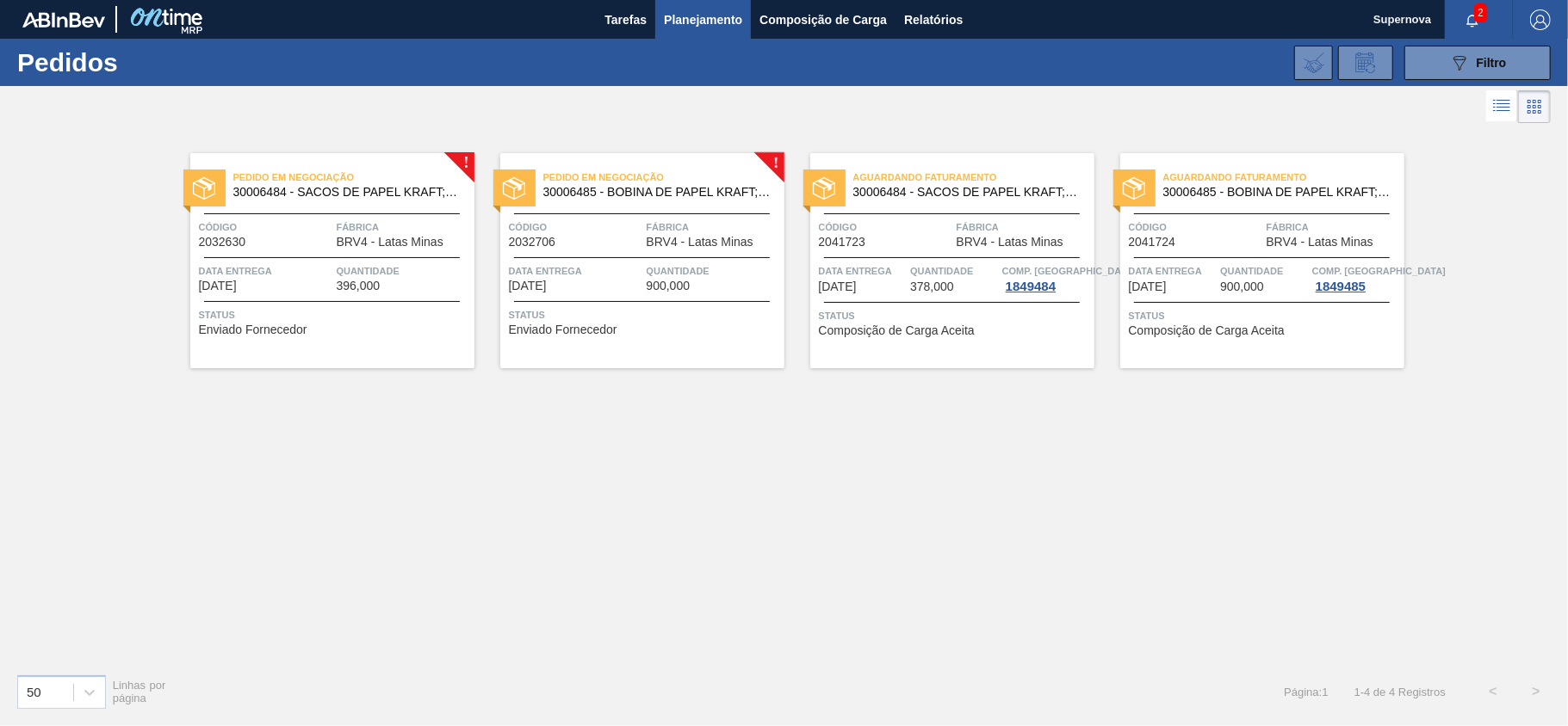
click at [375, 301] on div at bounding box center [332, 301] width 256 height 1
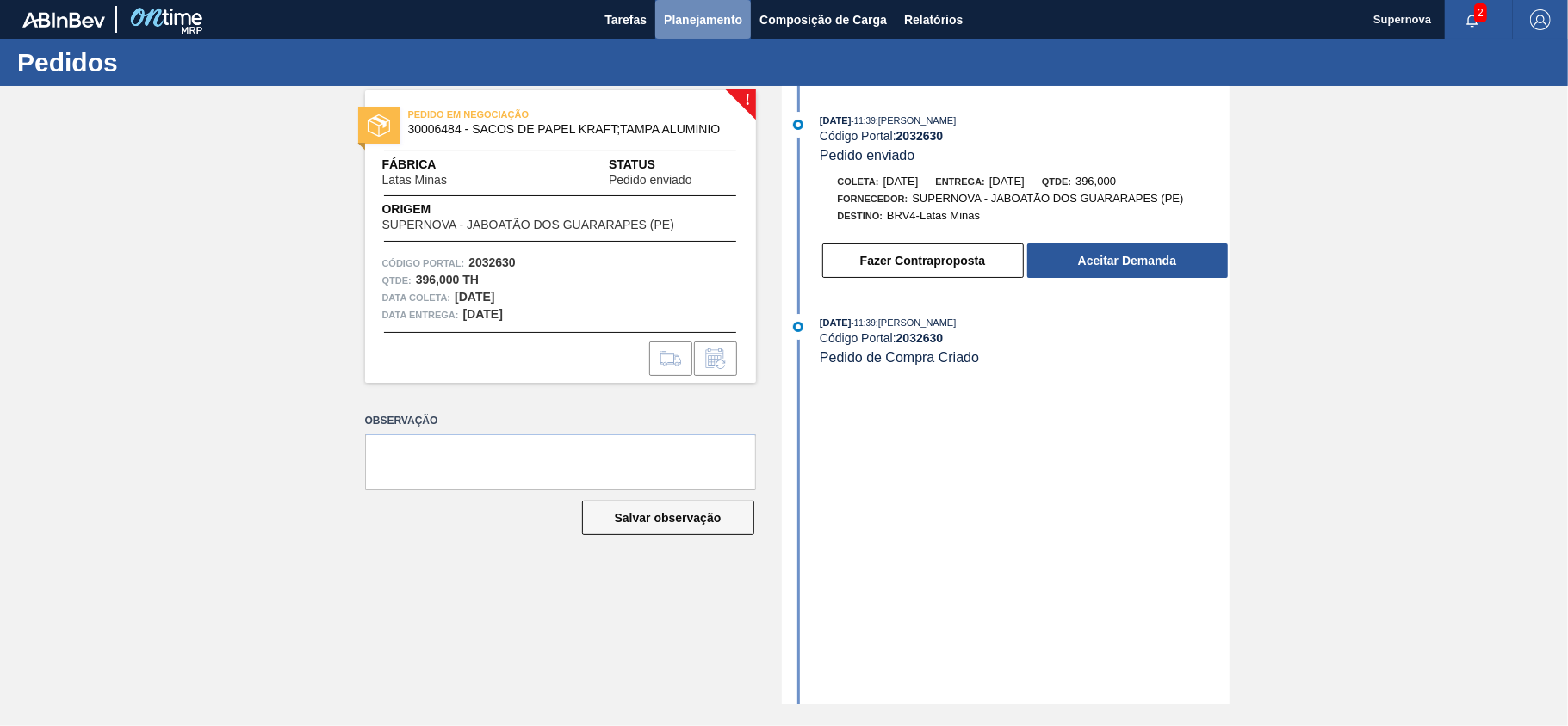
click at [704, 25] on span "Planejamento" at bounding box center [703, 19] width 79 height 21
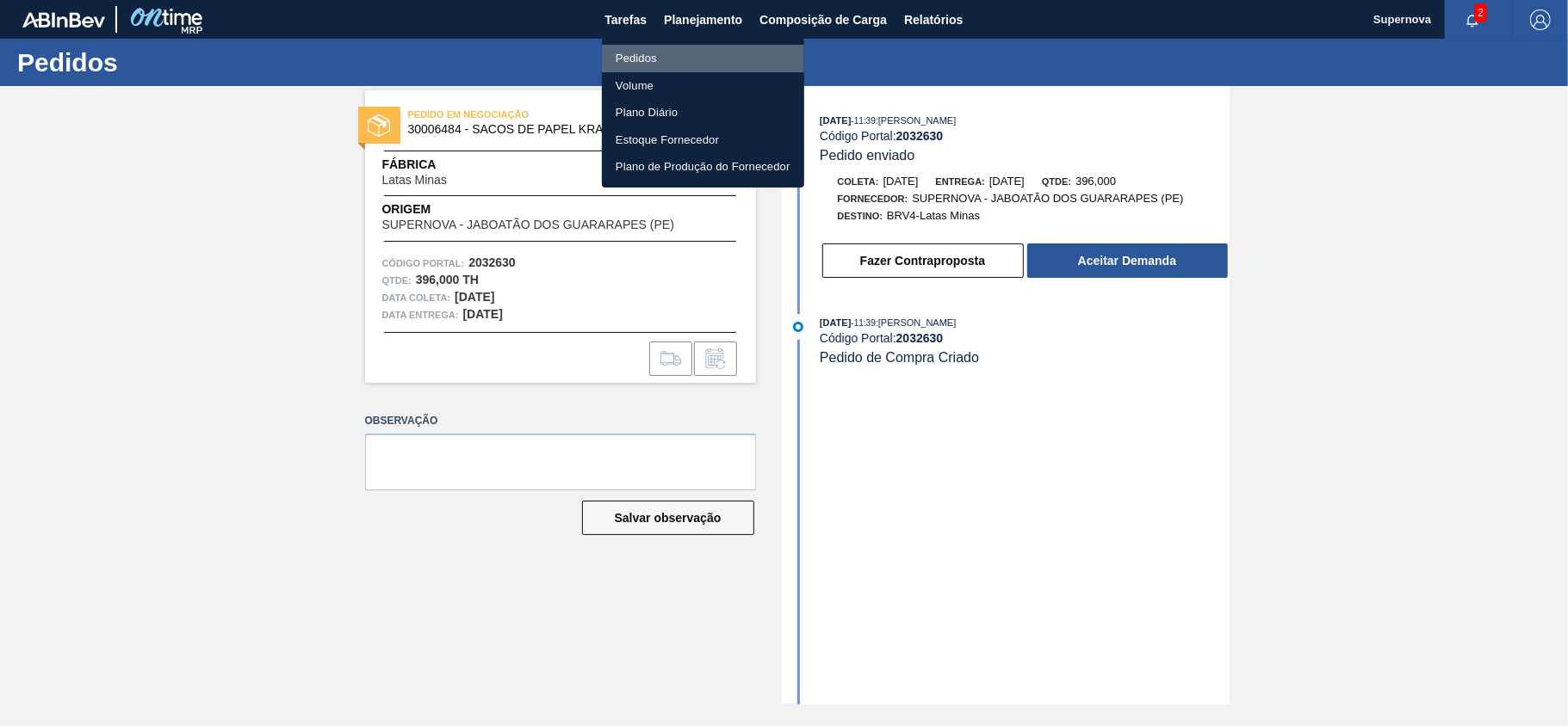
click at [641, 57] on li "Pedidos" at bounding box center [703, 59] width 203 height 27
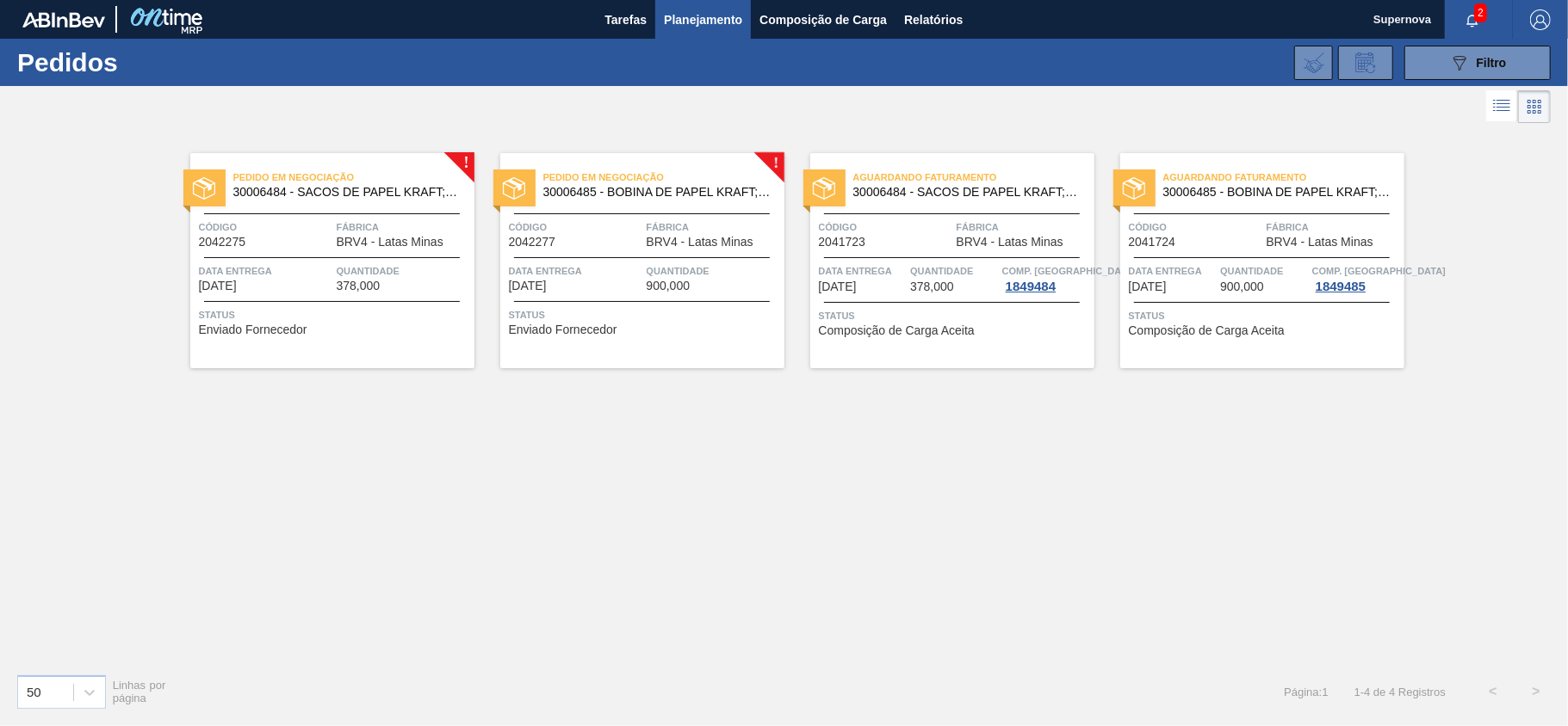
click at [339, 270] on span "Quantidade" at bounding box center [403, 270] width 134 height 17
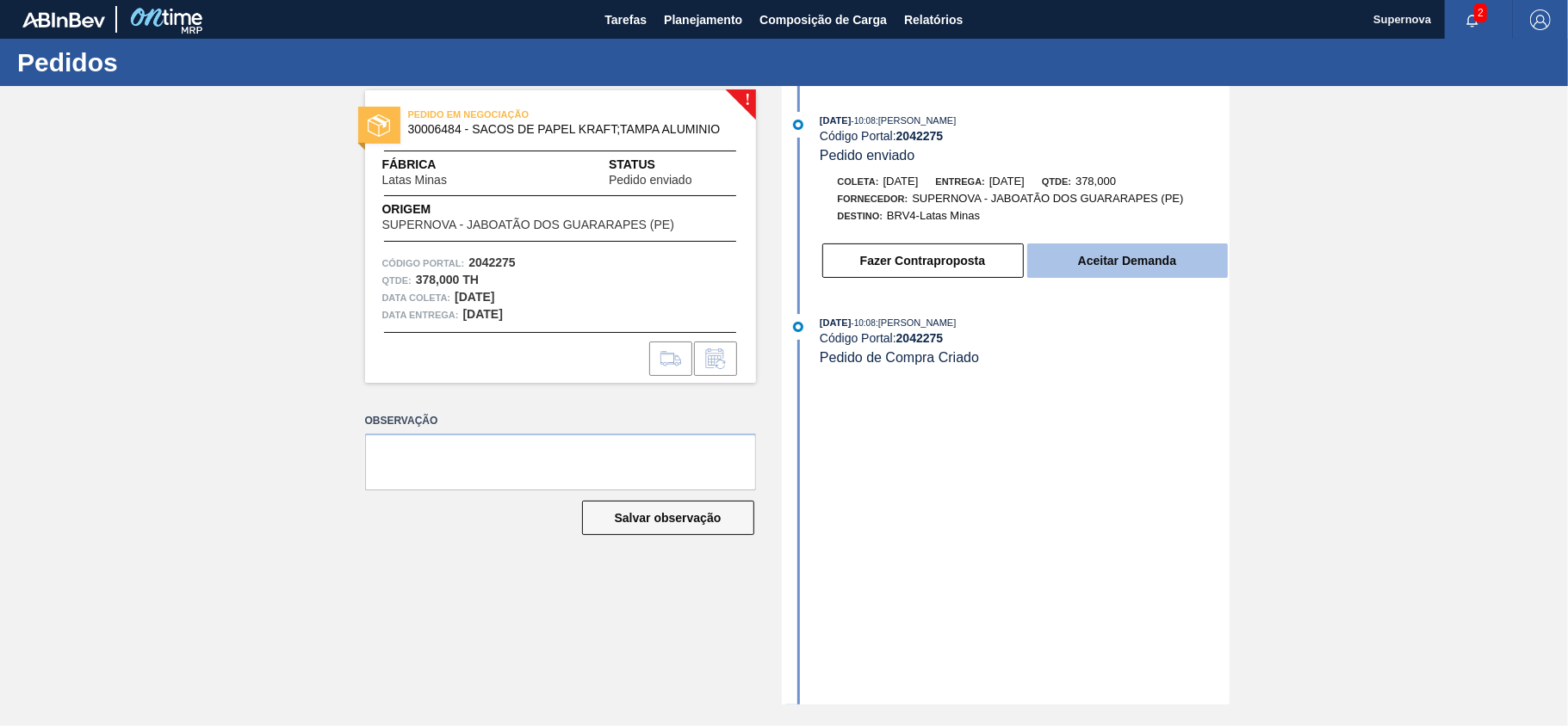
click at [1138, 262] on button "Aceitar Demanda" at bounding box center [1128, 260] width 201 height 34
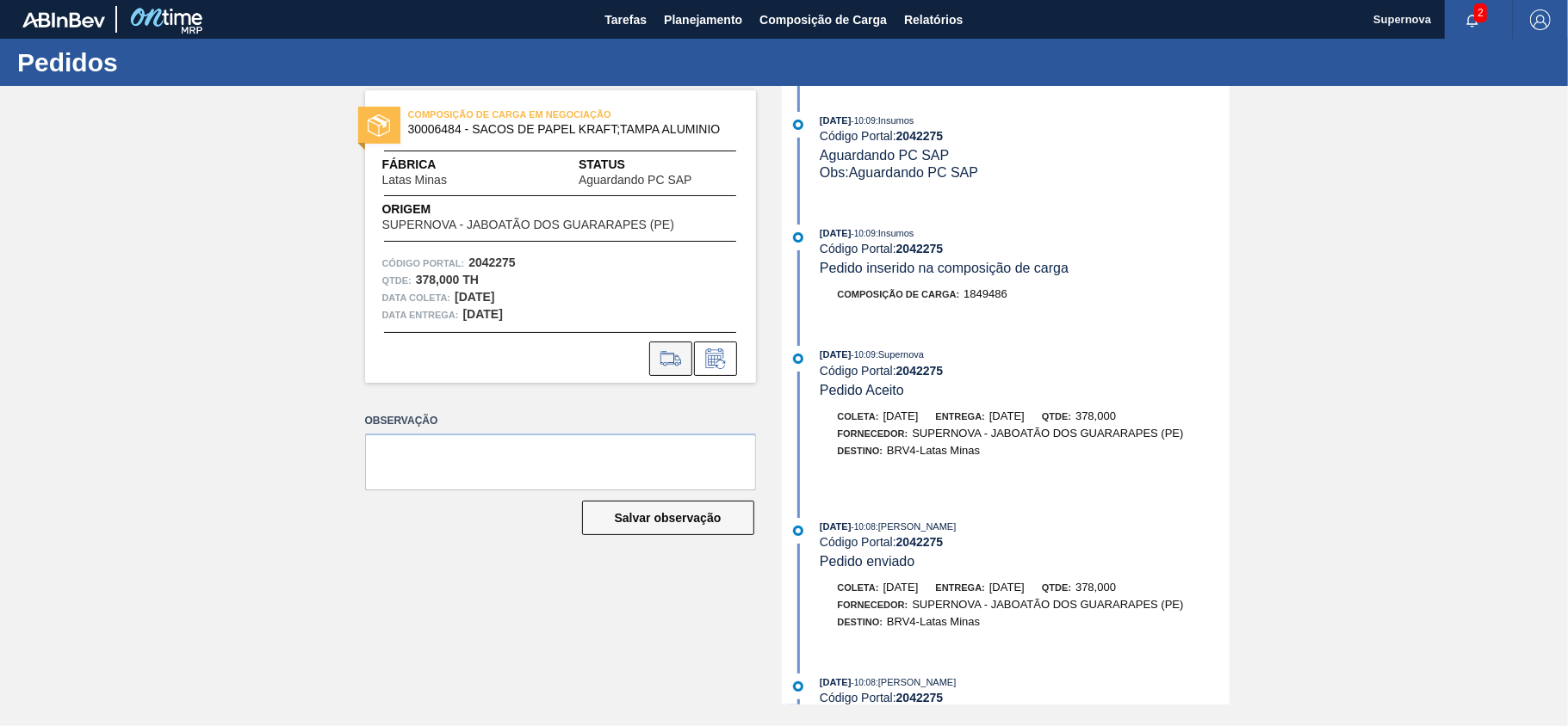
click at [665, 359] on icon at bounding box center [670, 359] width 27 height 21
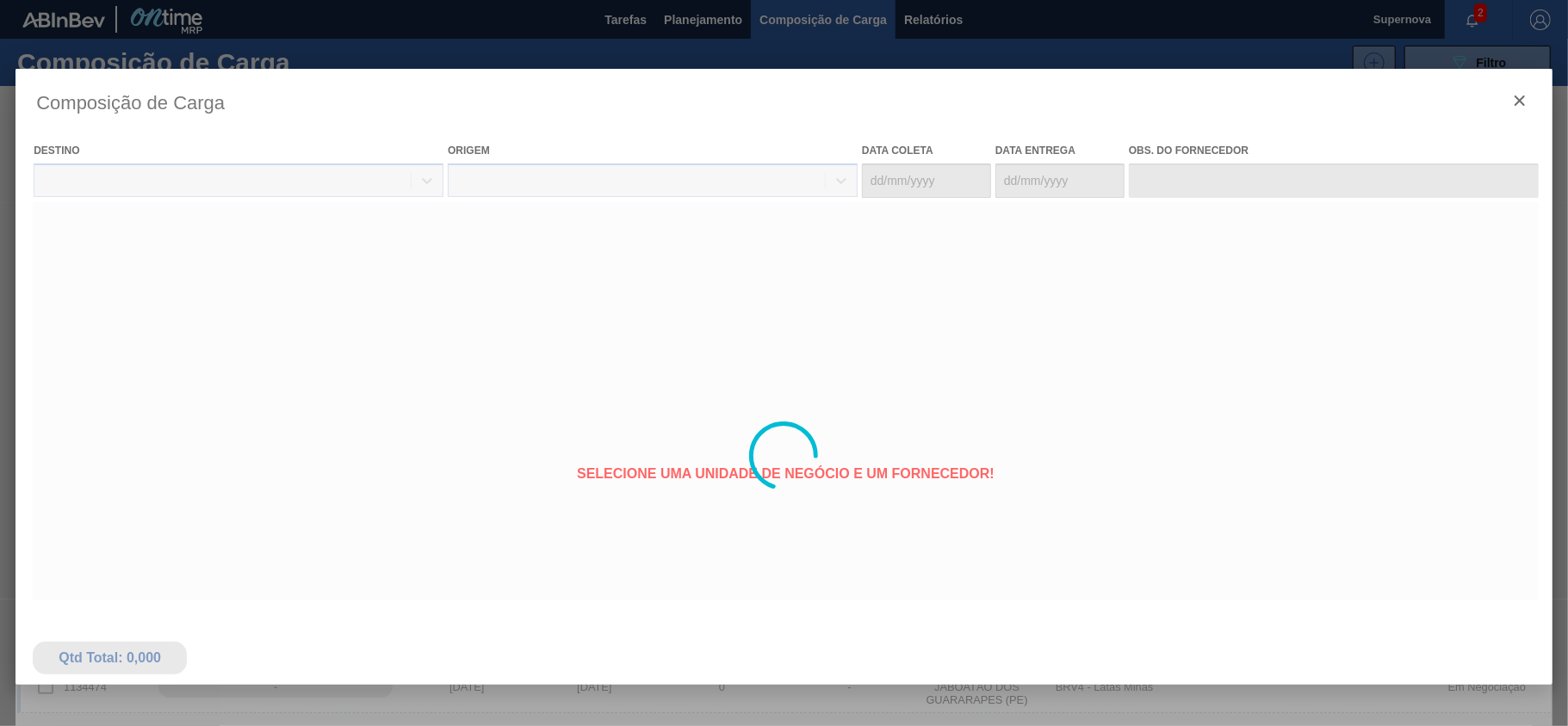
type coleta "02/10/2025"
type entrega "06/10/2025"
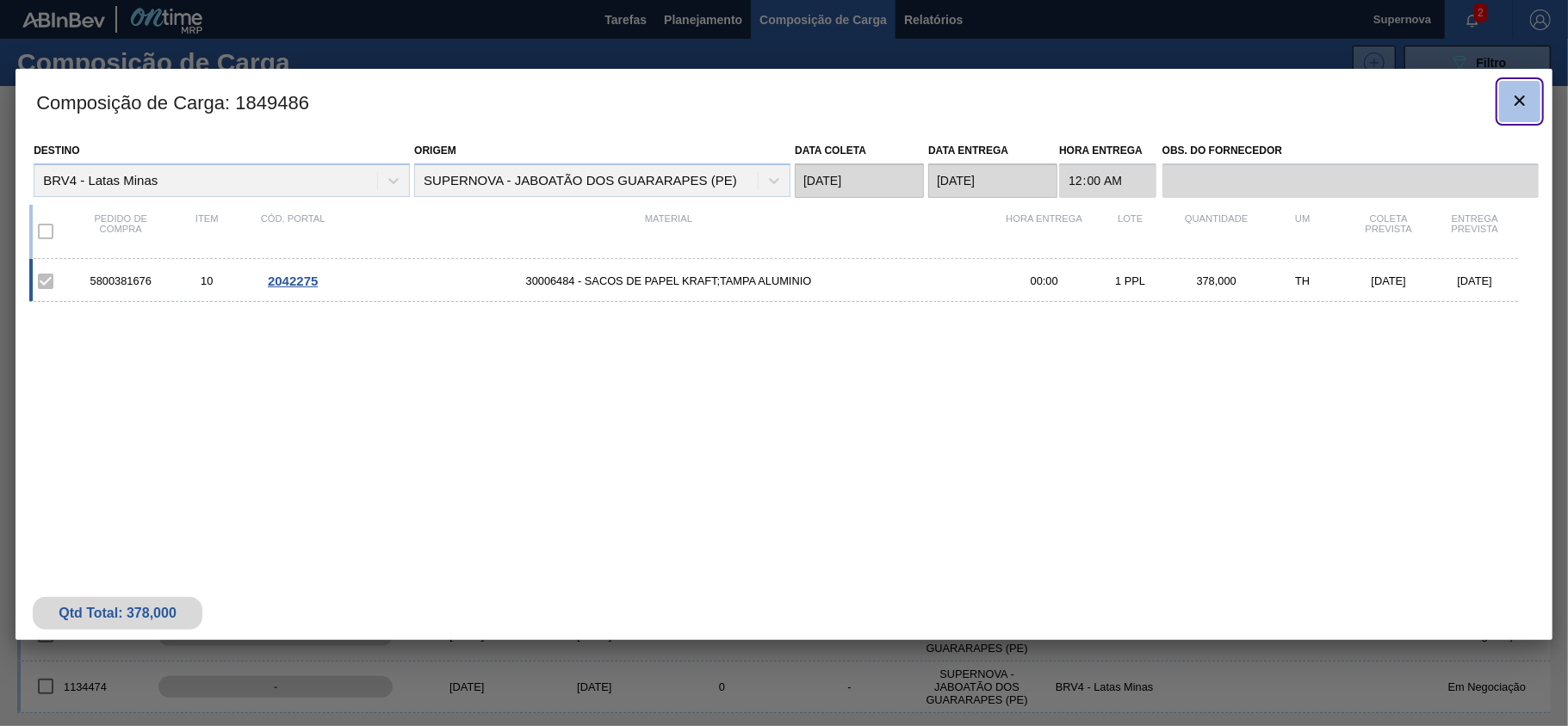
click at [1518, 99] on icon "botão de ícone" at bounding box center [1519, 100] width 10 height 10
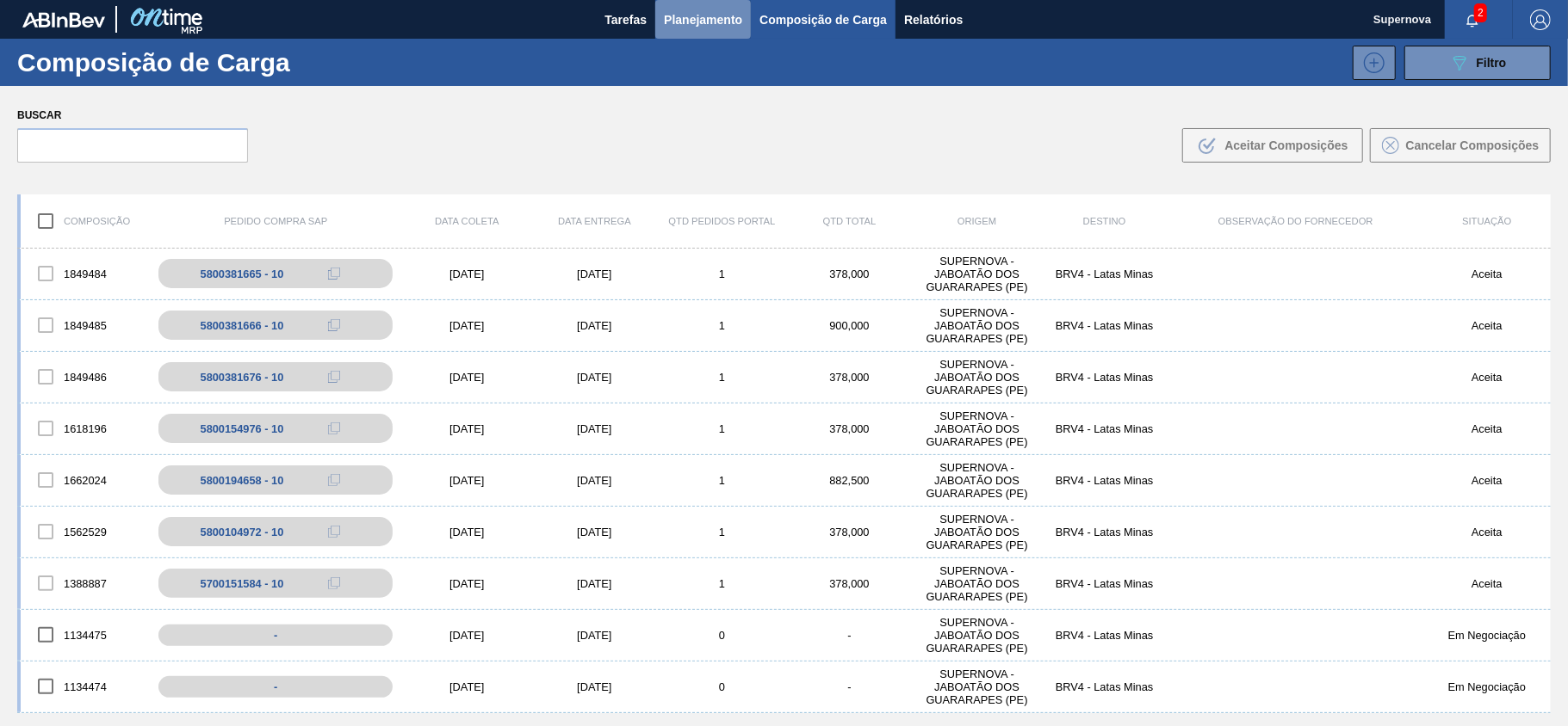
click at [704, 11] on span "Planejamento" at bounding box center [703, 19] width 79 height 21
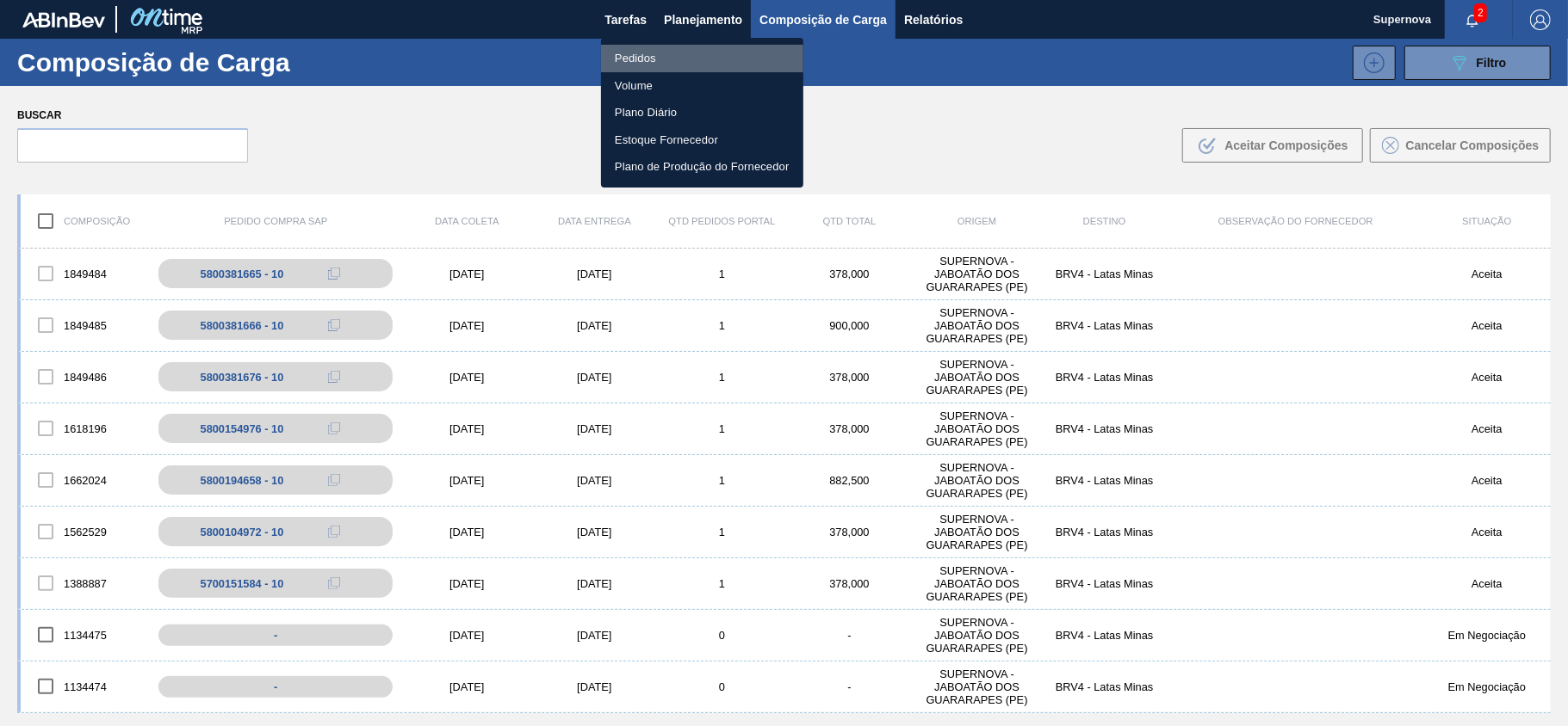
click at [640, 48] on li "Pedidos" at bounding box center [702, 59] width 203 height 27
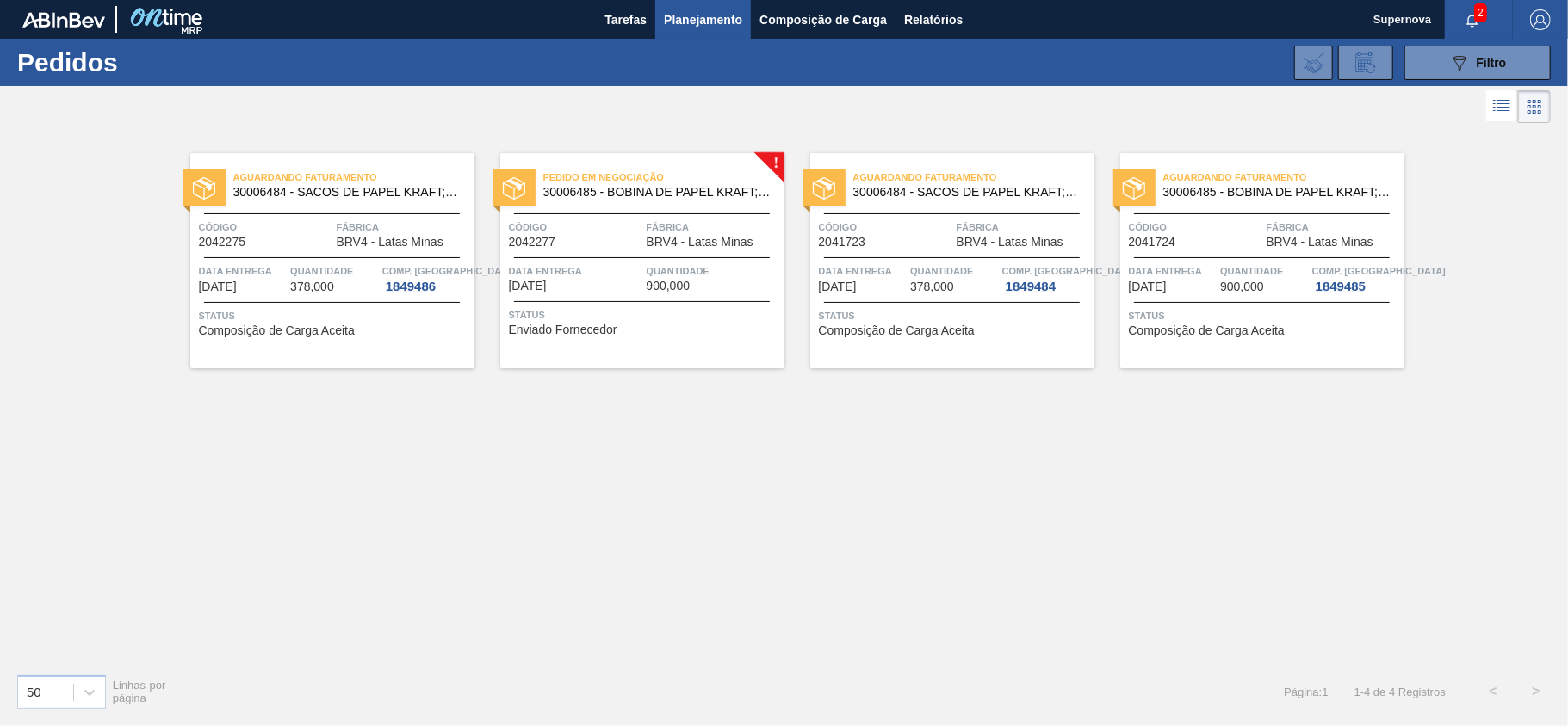
click at [623, 305] on div "Pedido em Negociação 30006485 - BOBINA DE PAPEL KRAFT;TAMPA ALUMINIO Código 204…" at bounding box center [642, 260] width 284 height 215
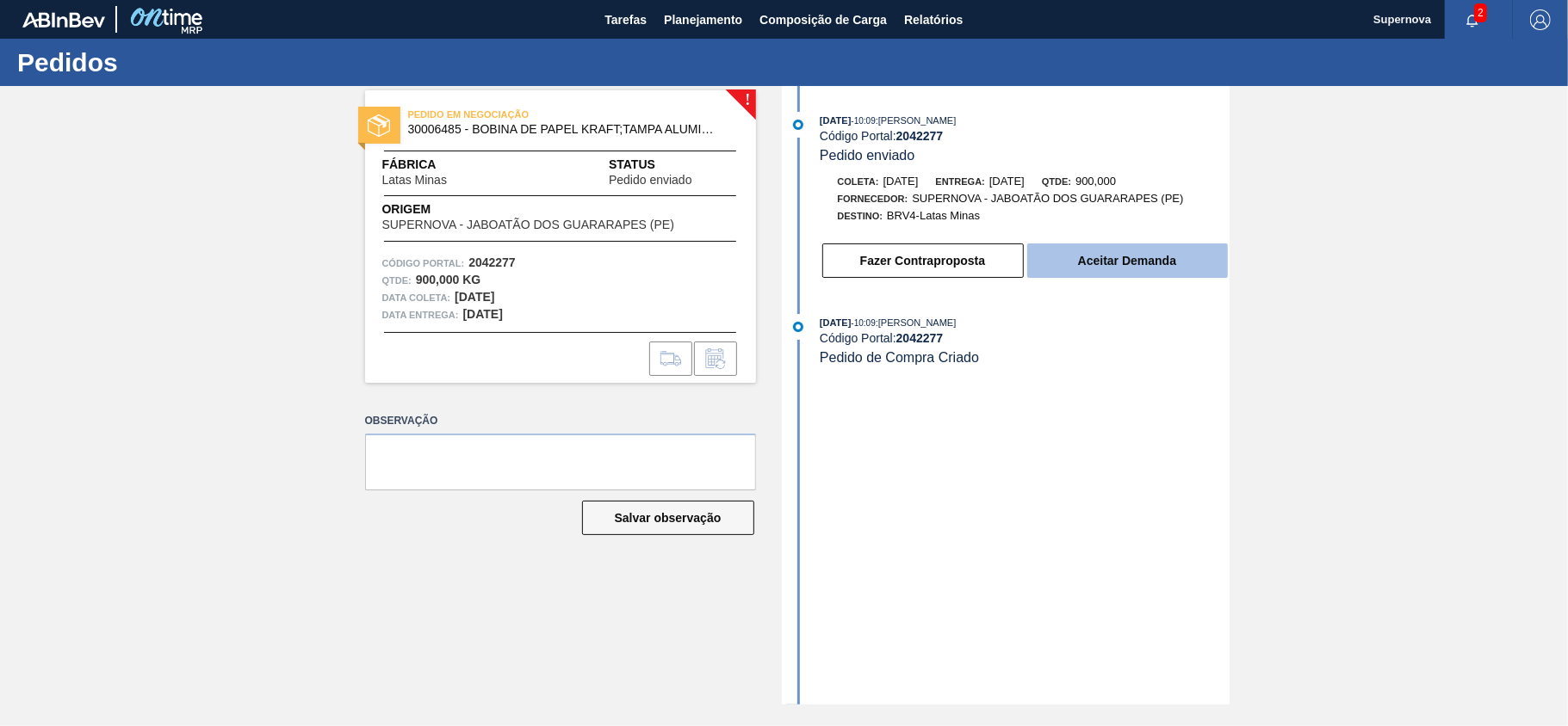
click at [1105, 261] on button "Aceitar Demanda" at bounding box center [1128, 260] width 201 height 34
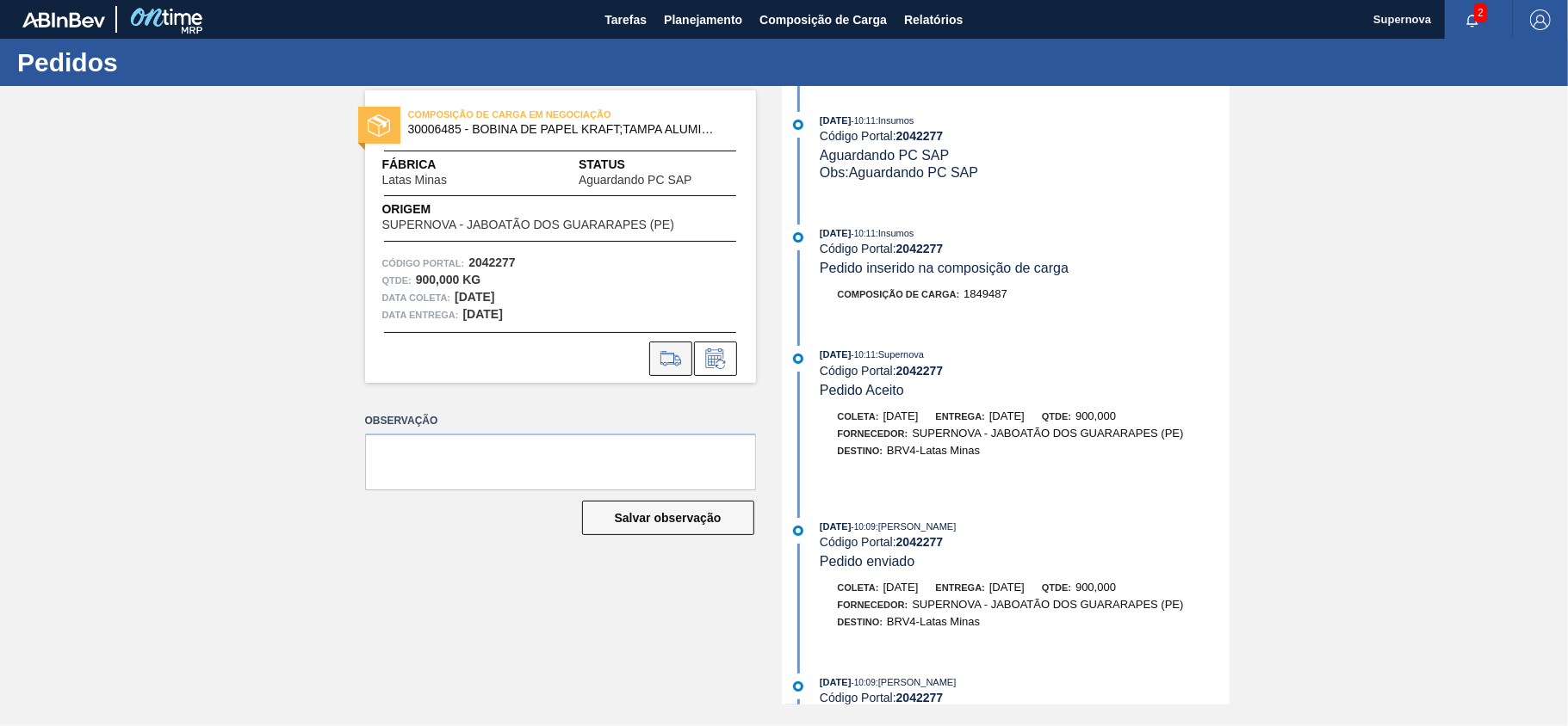
click at [661, 355] on icon at bounding box center [670, 359] width 27 height 21
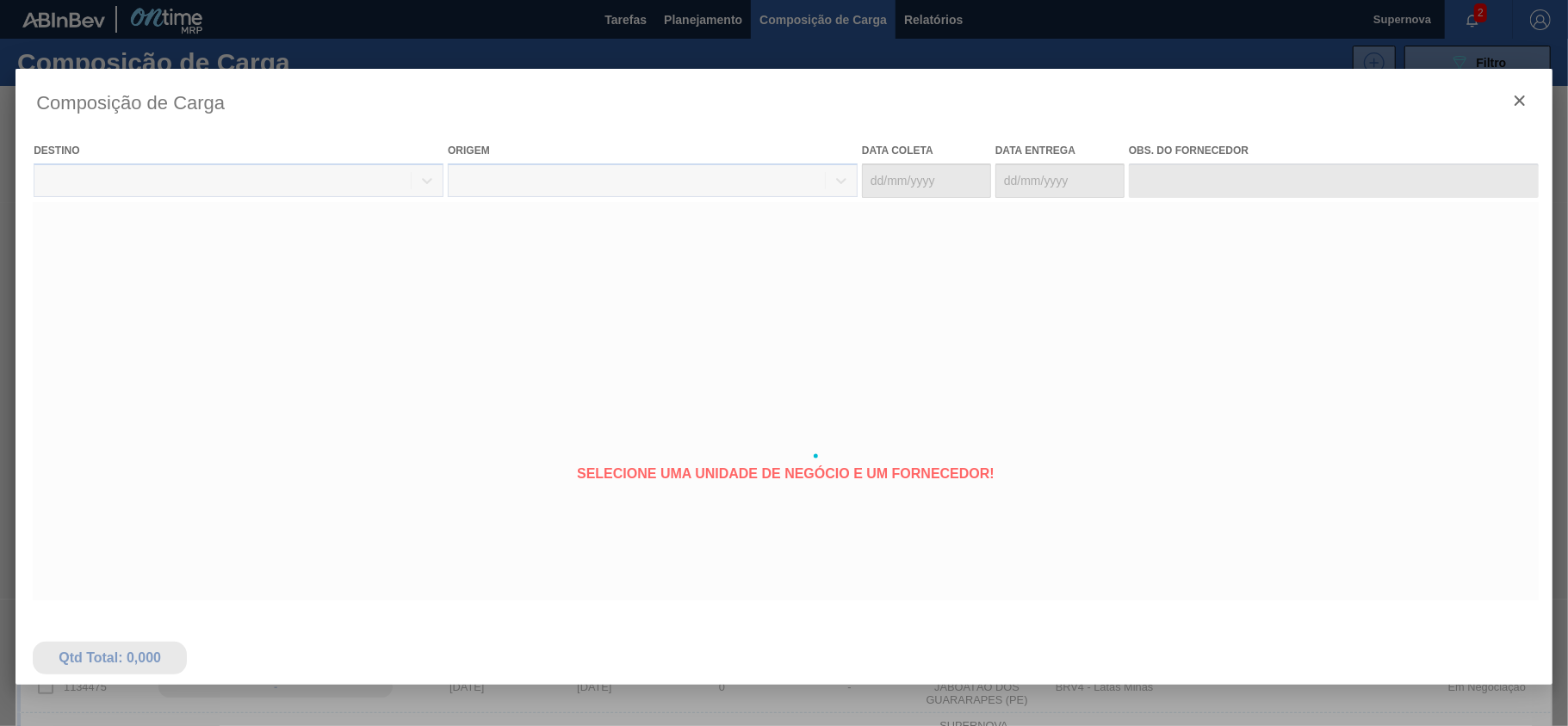
type coleta "02/10/2025"
type entrega "06/10/2025"
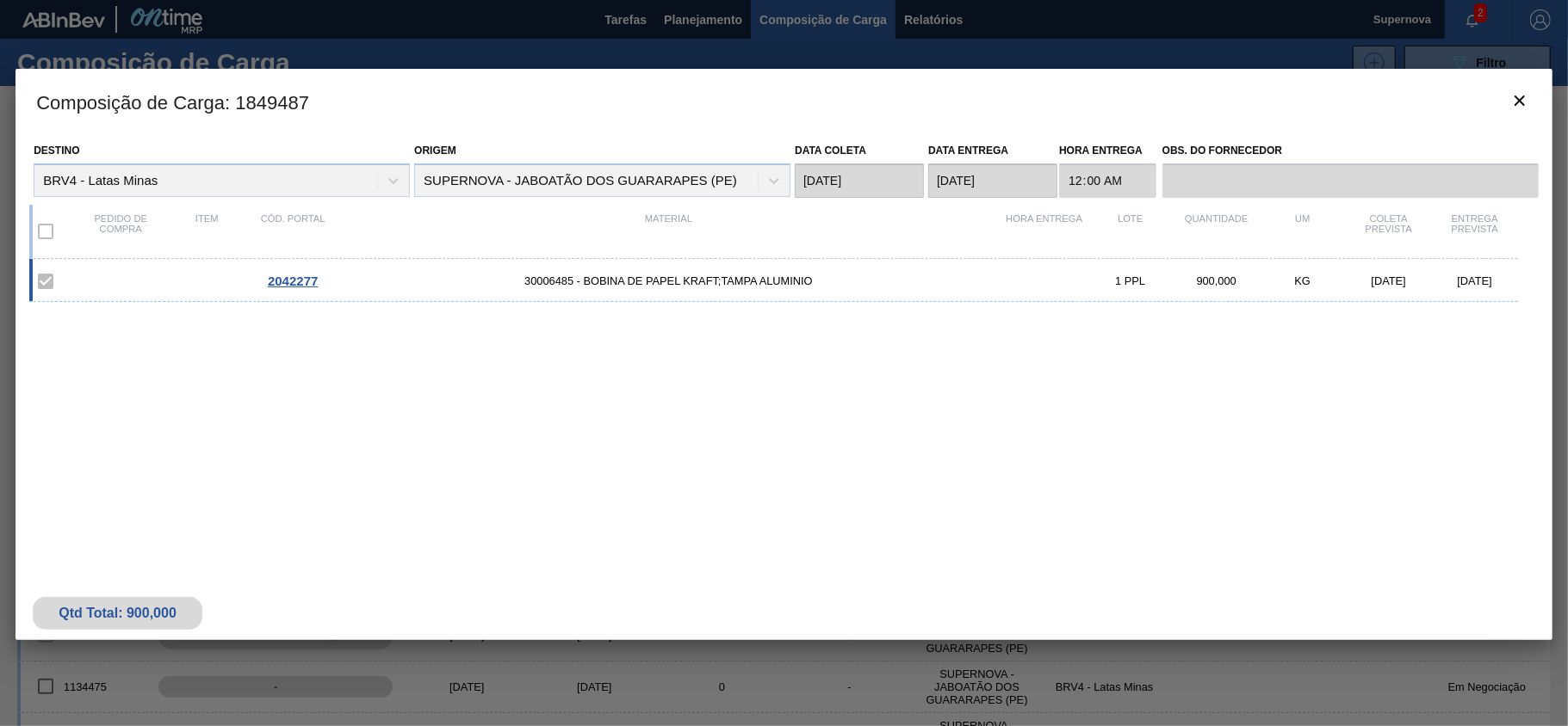
click at [287, 278] on span "2042277" at bounding box center [292, 281] width 50 height 14
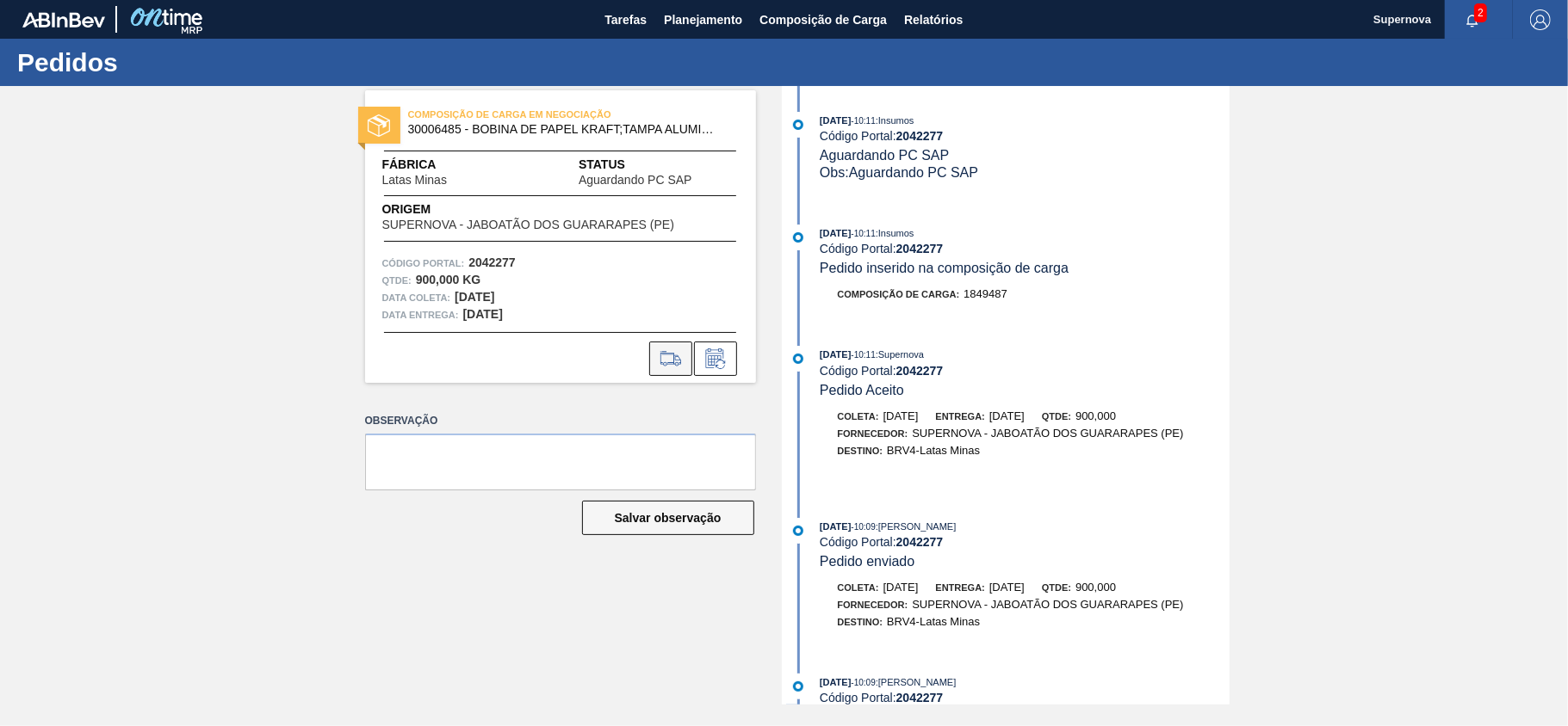
click at [672, 367] on icon at bounding box center [670, 359] width 27 height 21
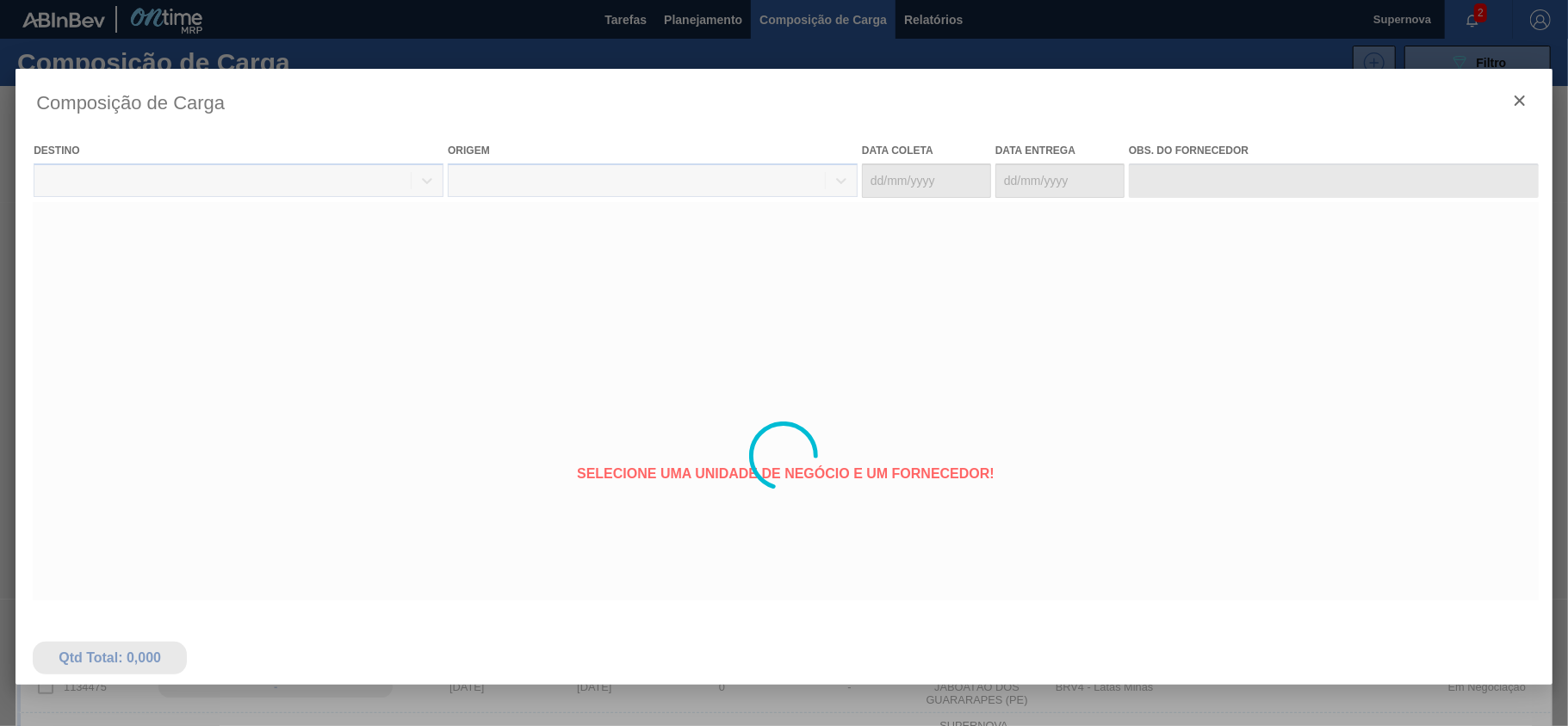
type coleta "02/10/2025"
type entrega "06/10/2025"
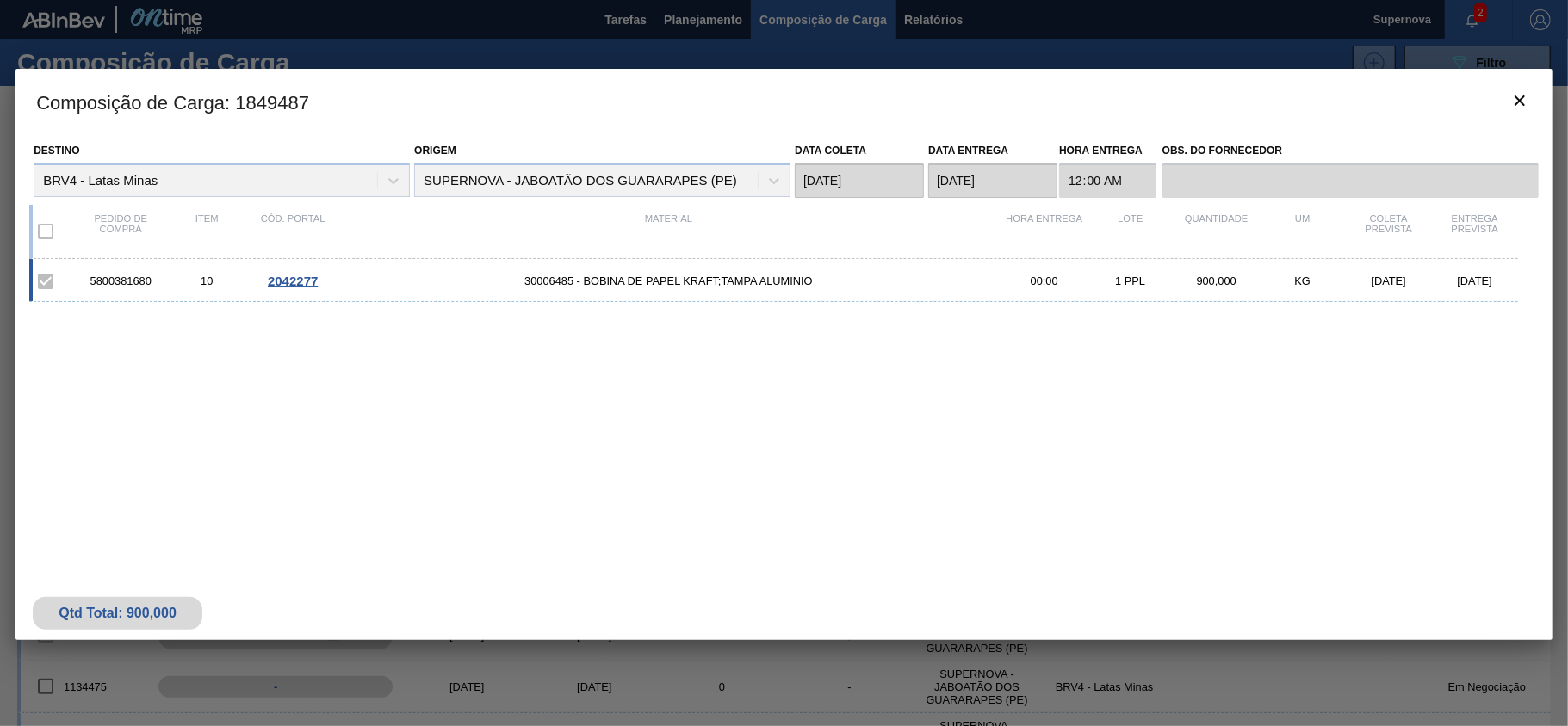
click at [46, 229] on label at bounding box center [45, 231] width 36 height 36
click at [1516, 104] on icon "botão de ícone" at bounding box center [1519, 100] width 10 height 10
